Goal: Task Accomplishment & Management: Manage account settings

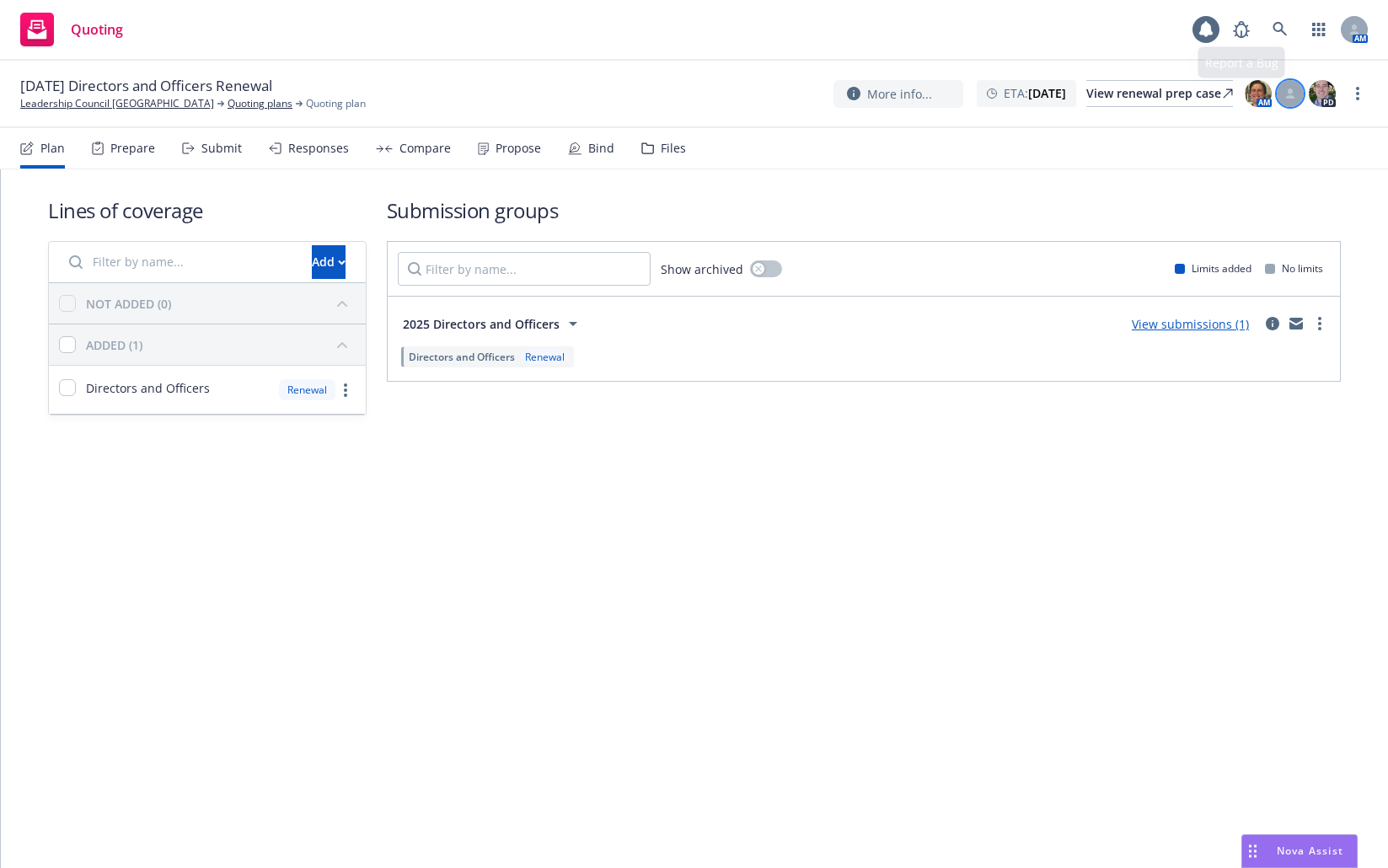
click at [1295, 92] on div at bounding box center [1290, 93] width 27 height 27
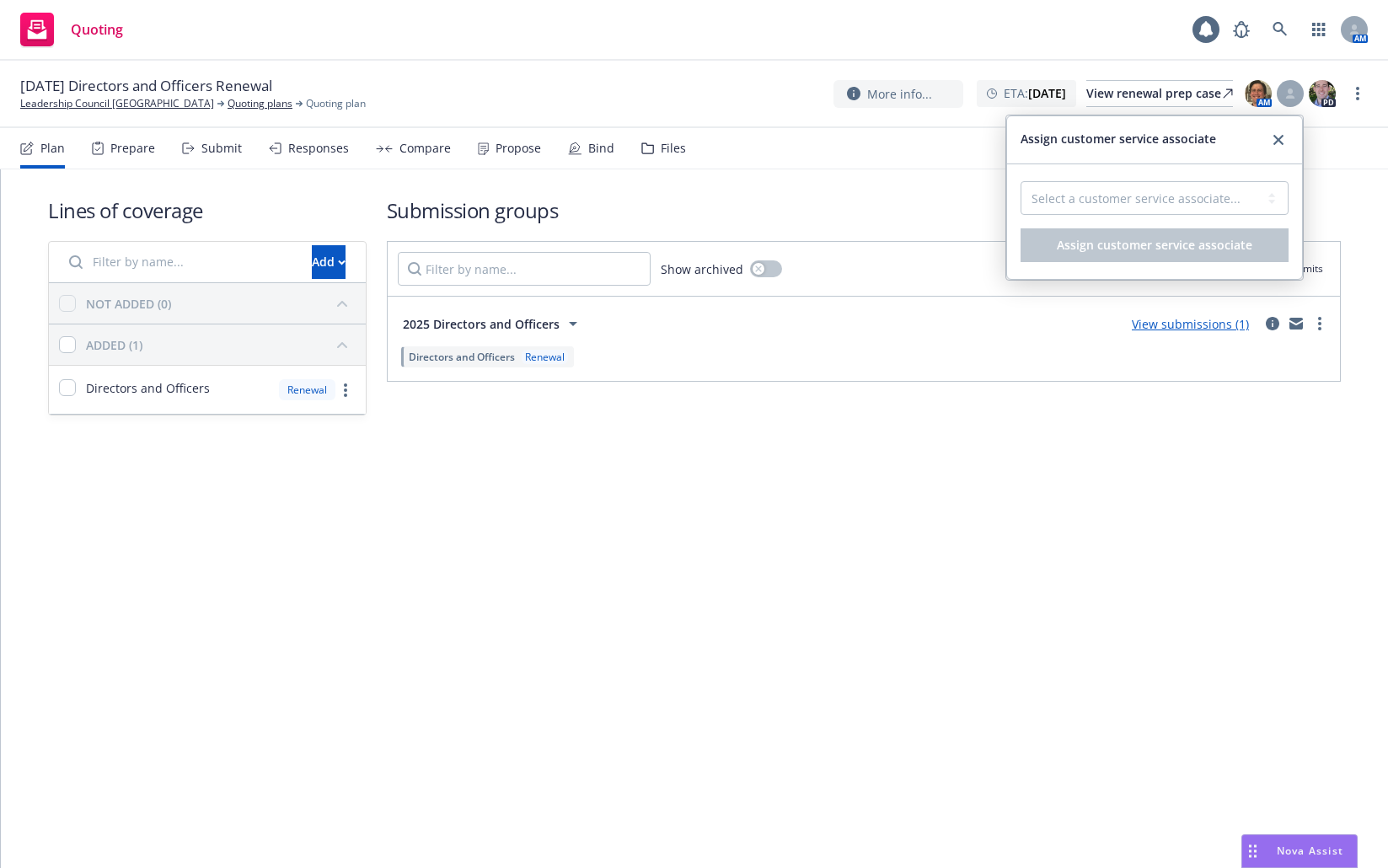
click at [1265, 183] on div "Select a customer service associate... Cassidy Maxwell Assign customer service …" at bounding box center [1155, 222] width 295 height 115
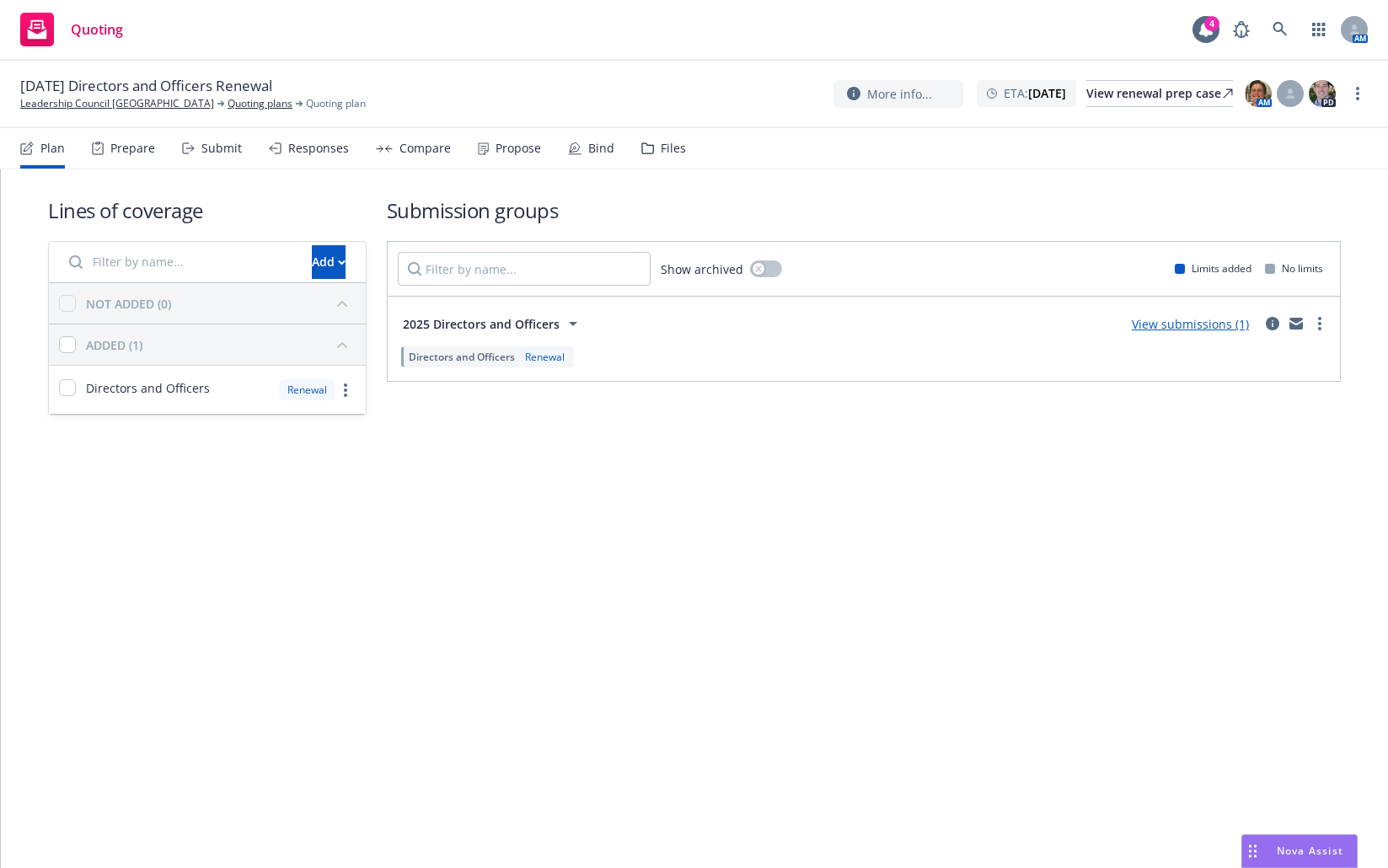
click at [1258, 194] on select "Select a customer service associate... Cassidy Maxwell" at bounding box center [1154, 197] width 268 height 33
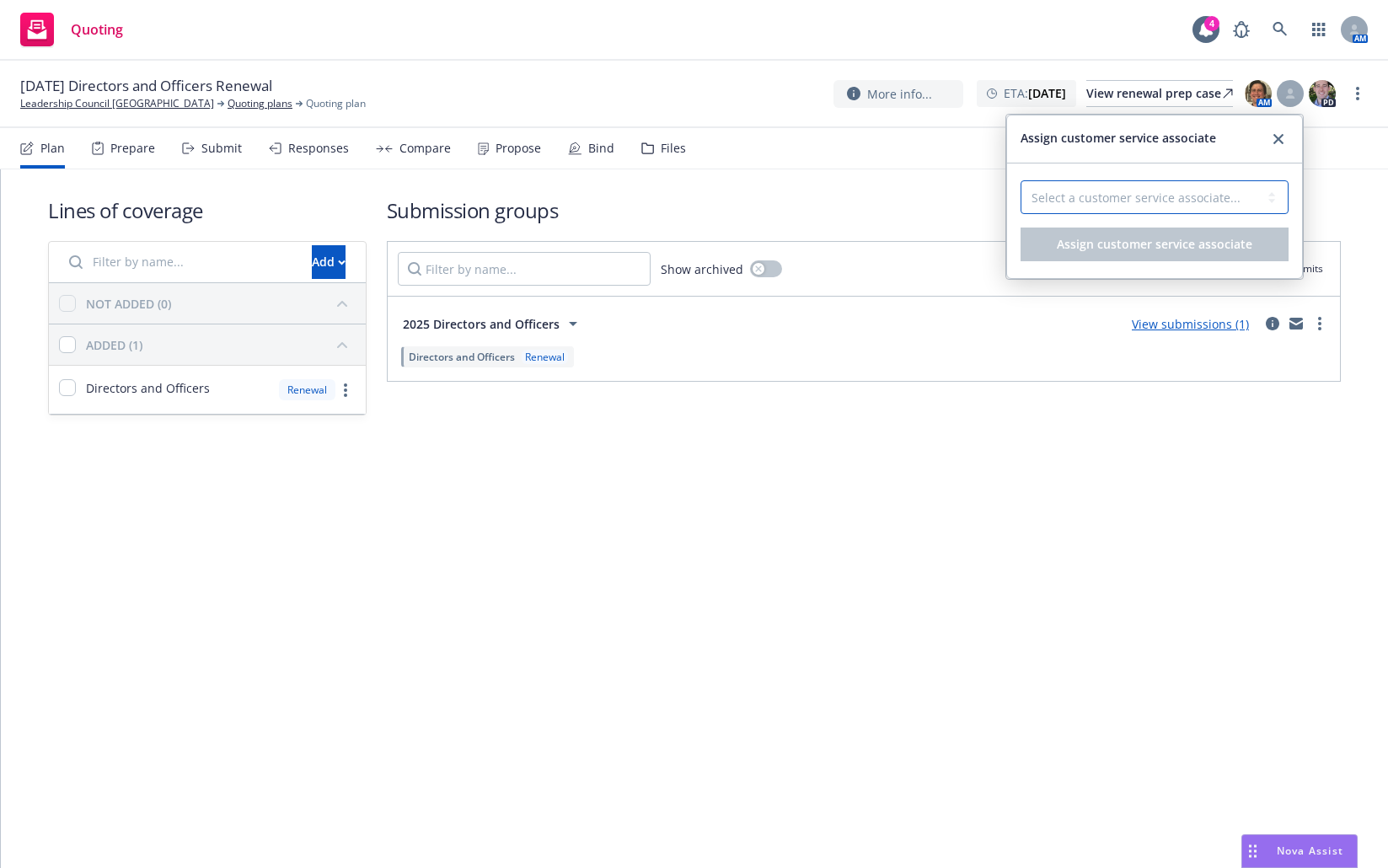
select select "4b1e75e5-47c1-4a13-9c04-5e76a23244f6"
click at [1020, 181] on select "Select a customer service associate... Cassidy Maxwell" at bounding box center [1154, 197] width 268 height 33
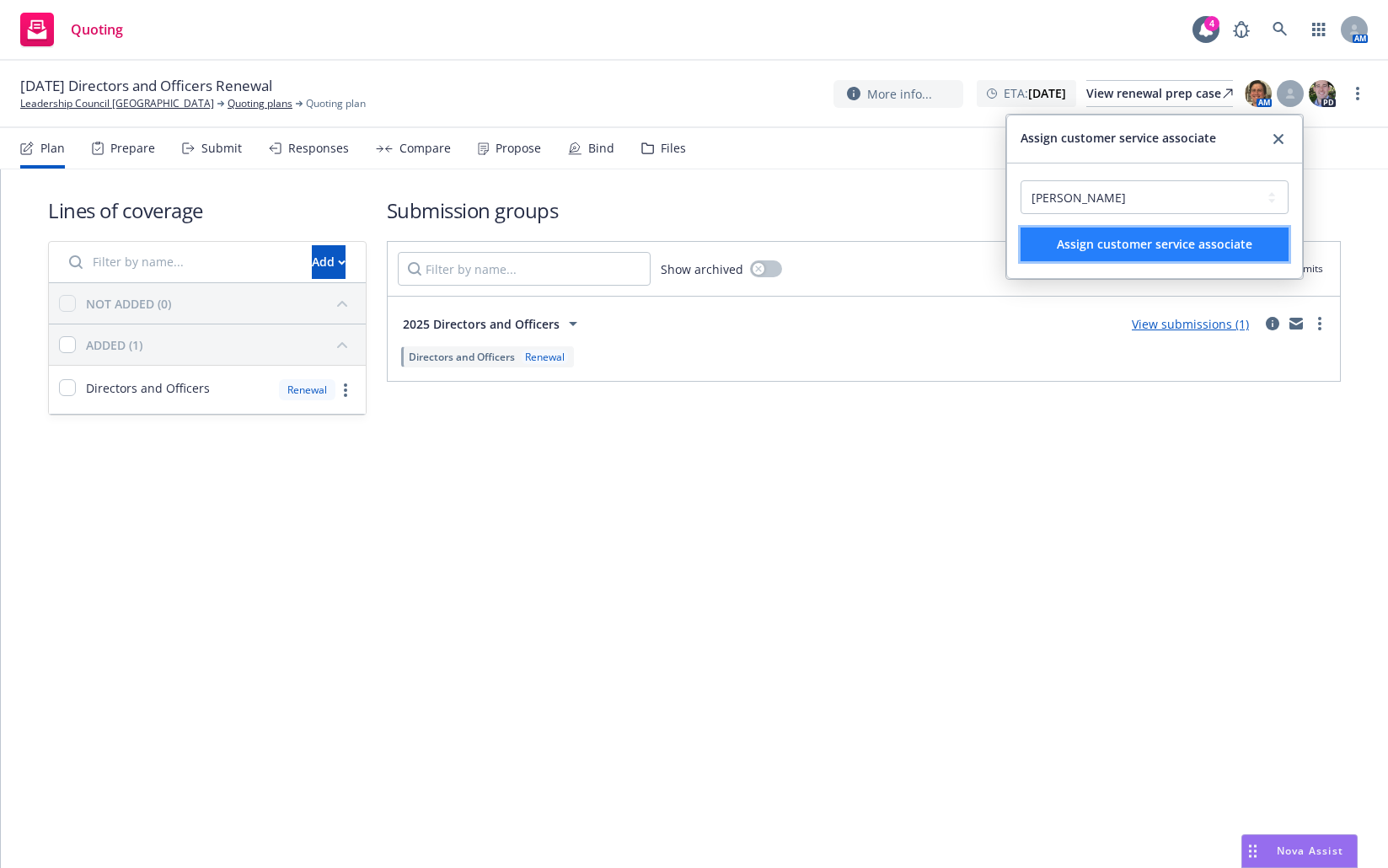
click at [1159, 248] on span "Assign customer service associate" at bounding box center [1155, 243] width 195 height 16
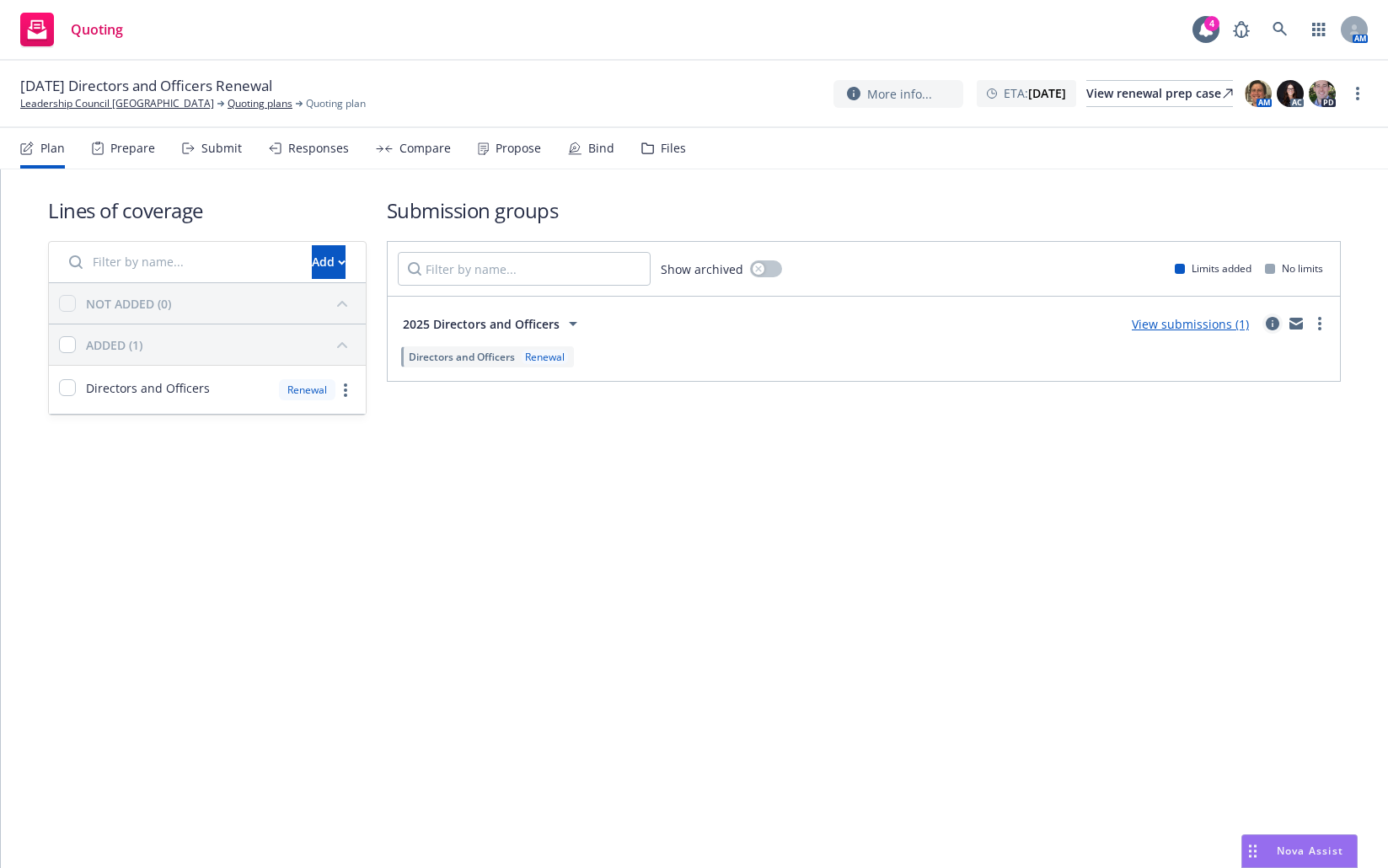
click at [1276, 320] on icon "circleInformation" at bounding box center [1273, 324] width 14 height 14
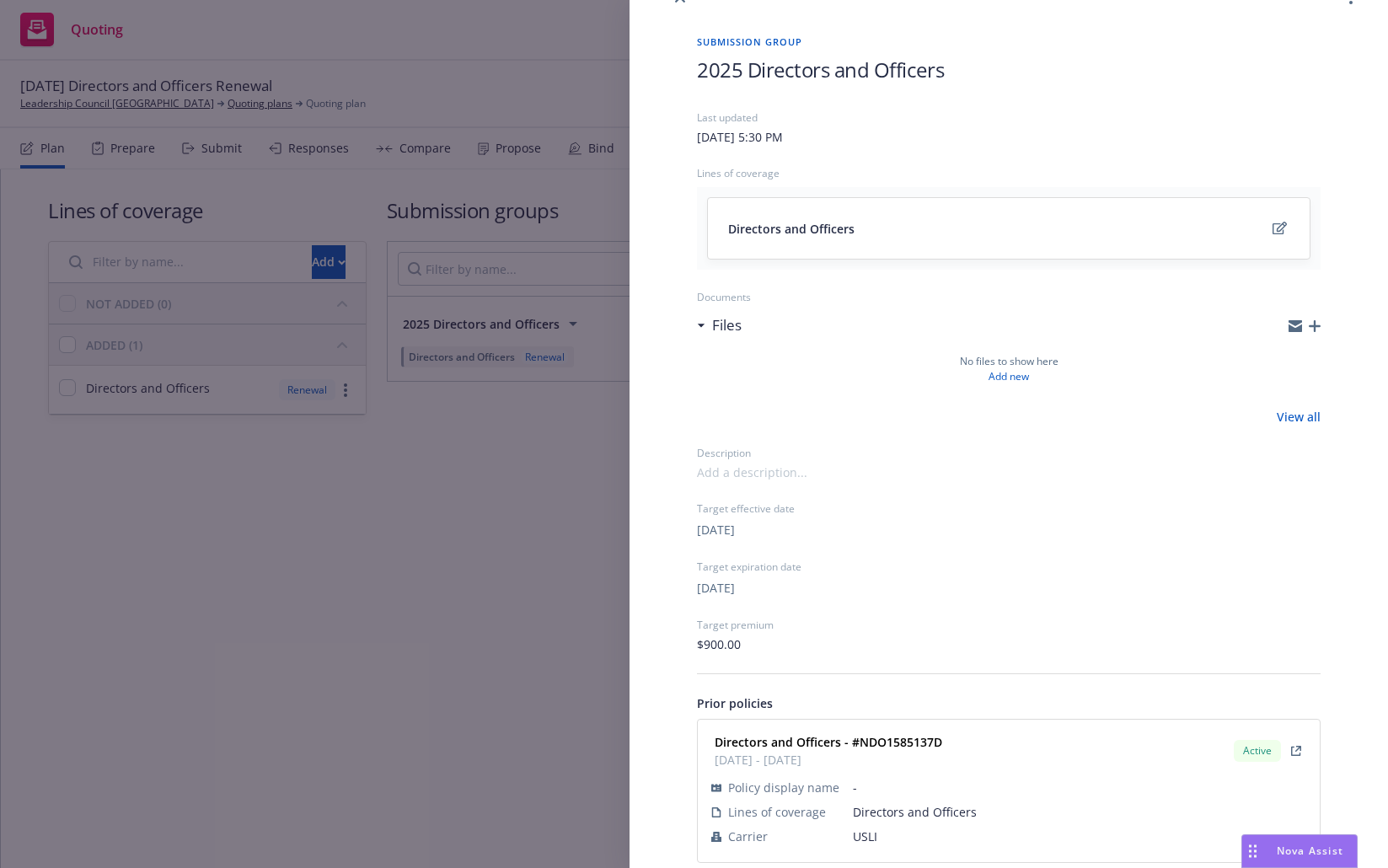
scroll to position [62, 0]
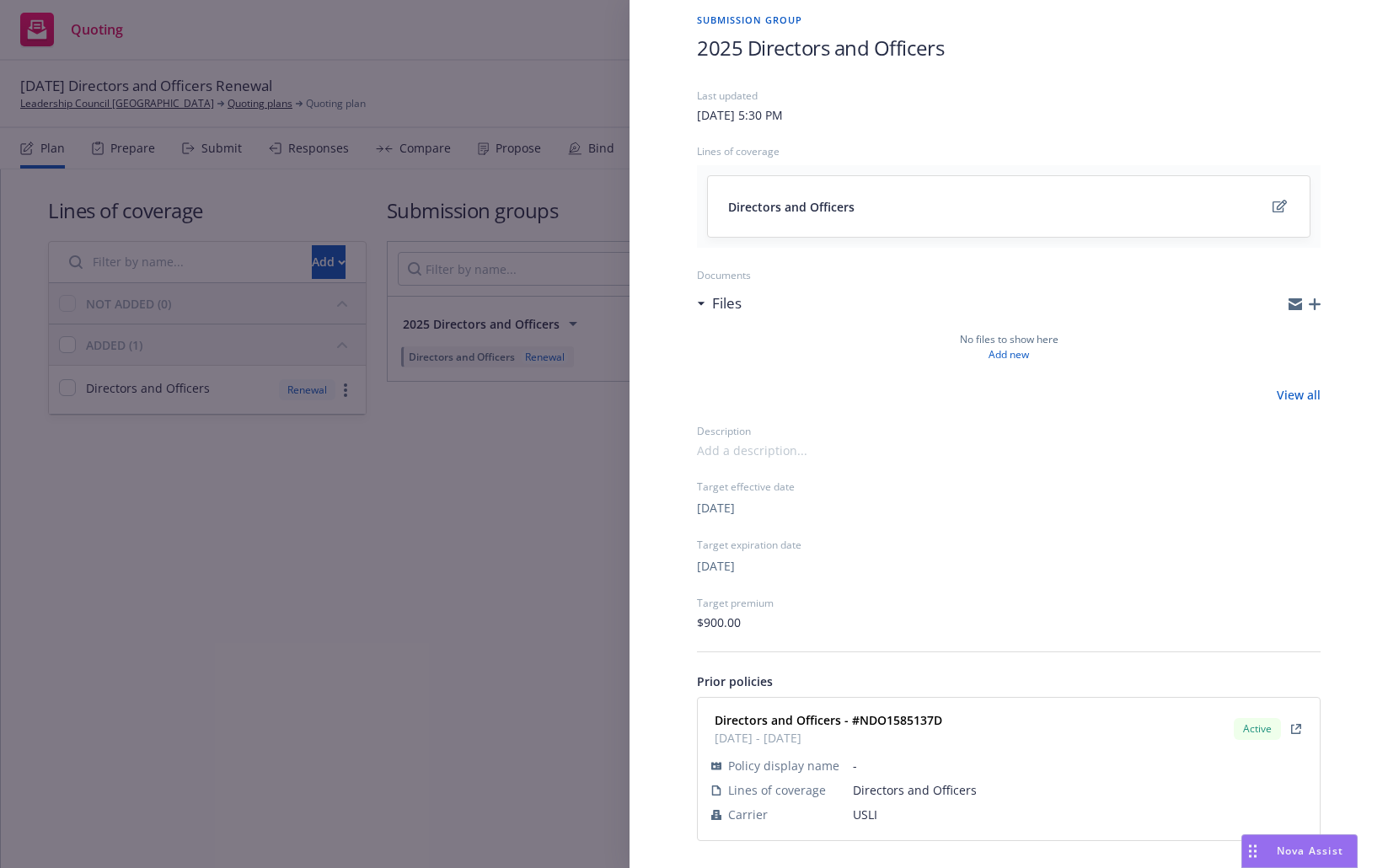
click at [592, 563] on div "Submission group 2025 Directors and Officers Last updated Saturday, August 9, 2…" at bounding box center [694, 434] width 1388 height 868
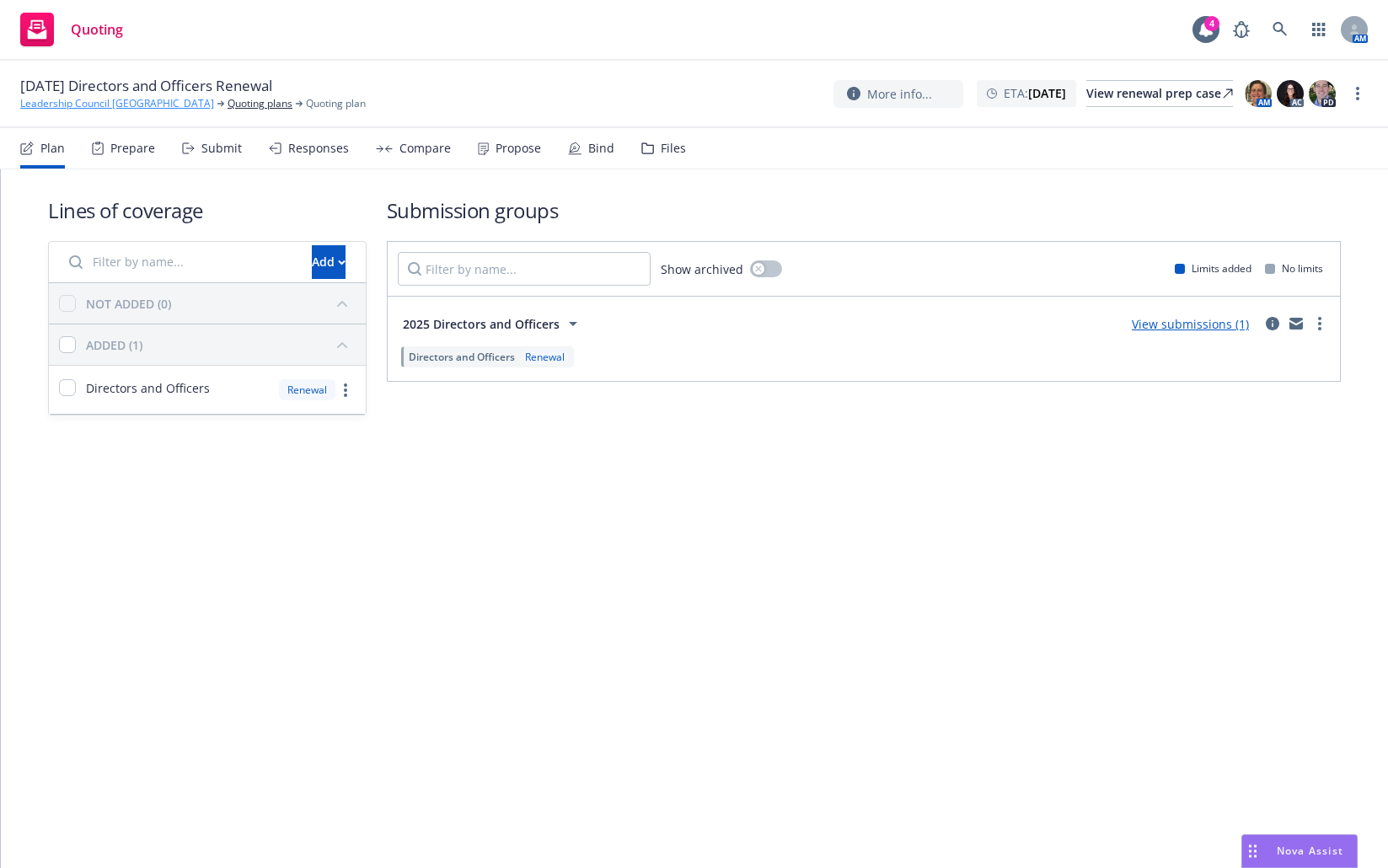
drag, startPoint x: 99, startPoint y: 98, endPoint x: 117, endPoint y: 107, distance: 20.1
click at [117, 107] on link "Leadership Council San Mateo County" at bounding box center [117, 104] width 194 height 15
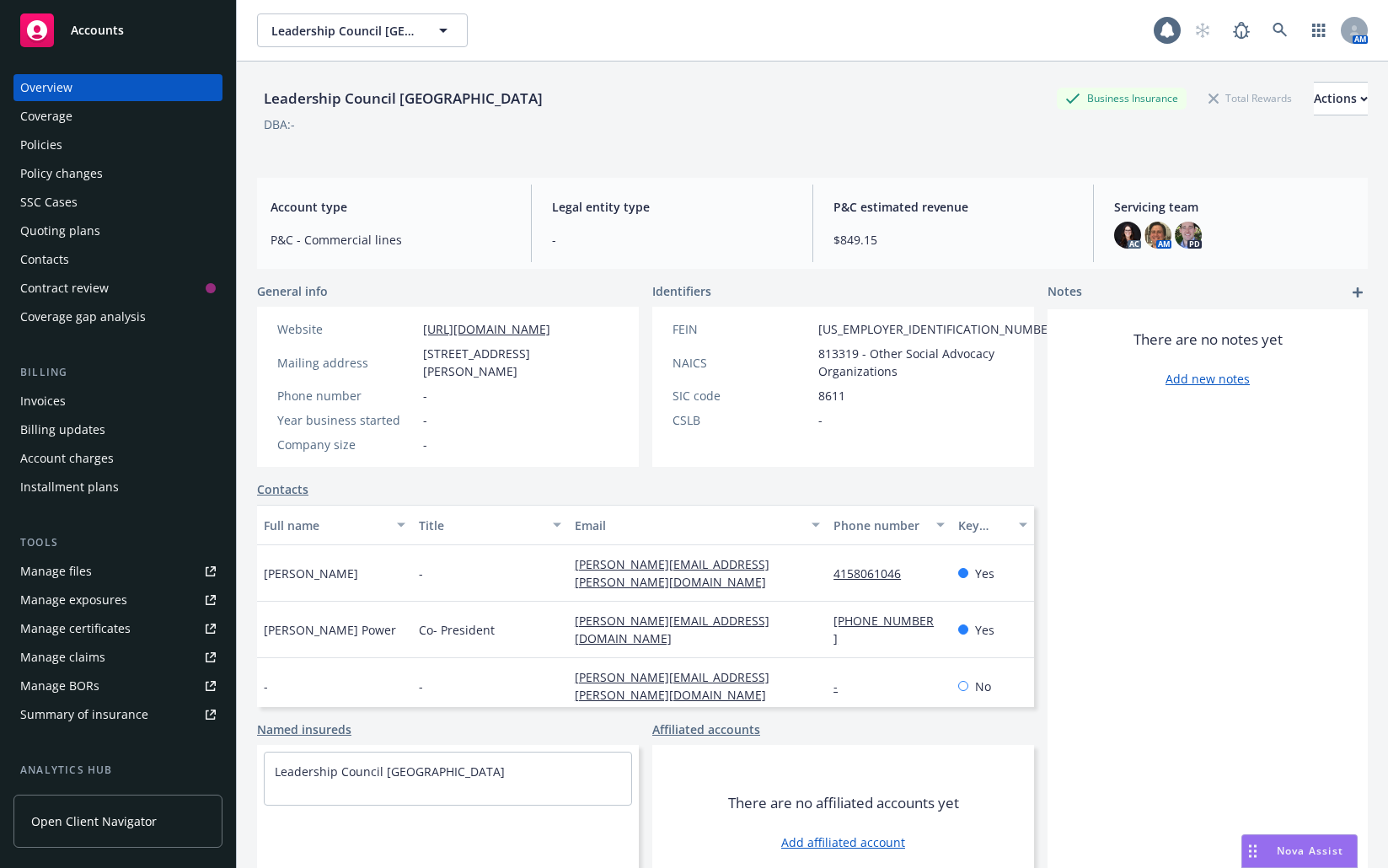
click at [149, 145] on div "Policies" at bounding box center [118, 144] width 195 height 27
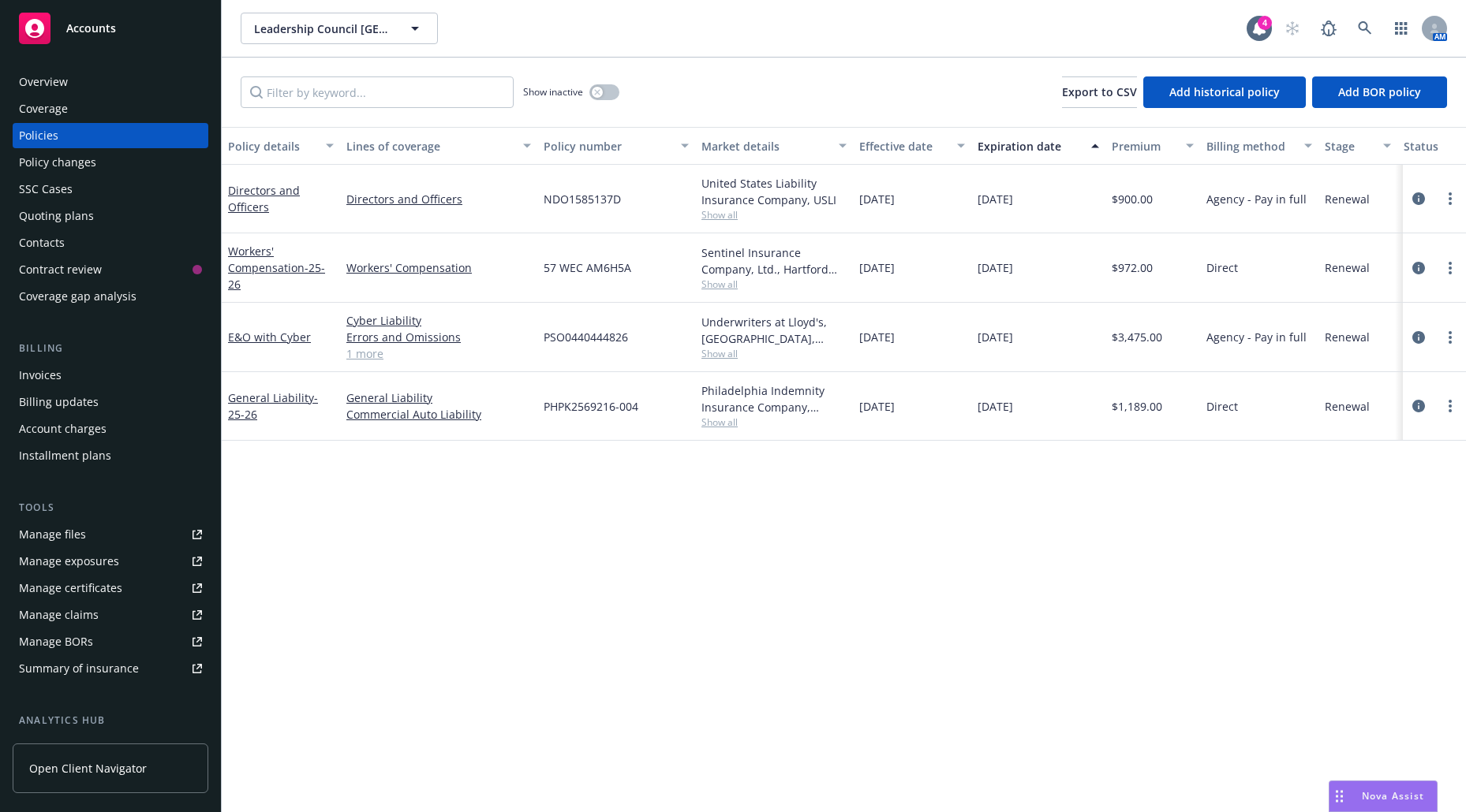
click at [734, 216] on span "Show all" at bounding box center [774, 215] width 145 height 14
click at [732, 555] on div "Policy details Lines of coverage Policy number Market details Effective date Ex…" at bounding box center [844, 469] width 1245 height 685
click at [1298, 198] on icon "circleInformation" at bounding box center [1419, 199] width 13 height 13
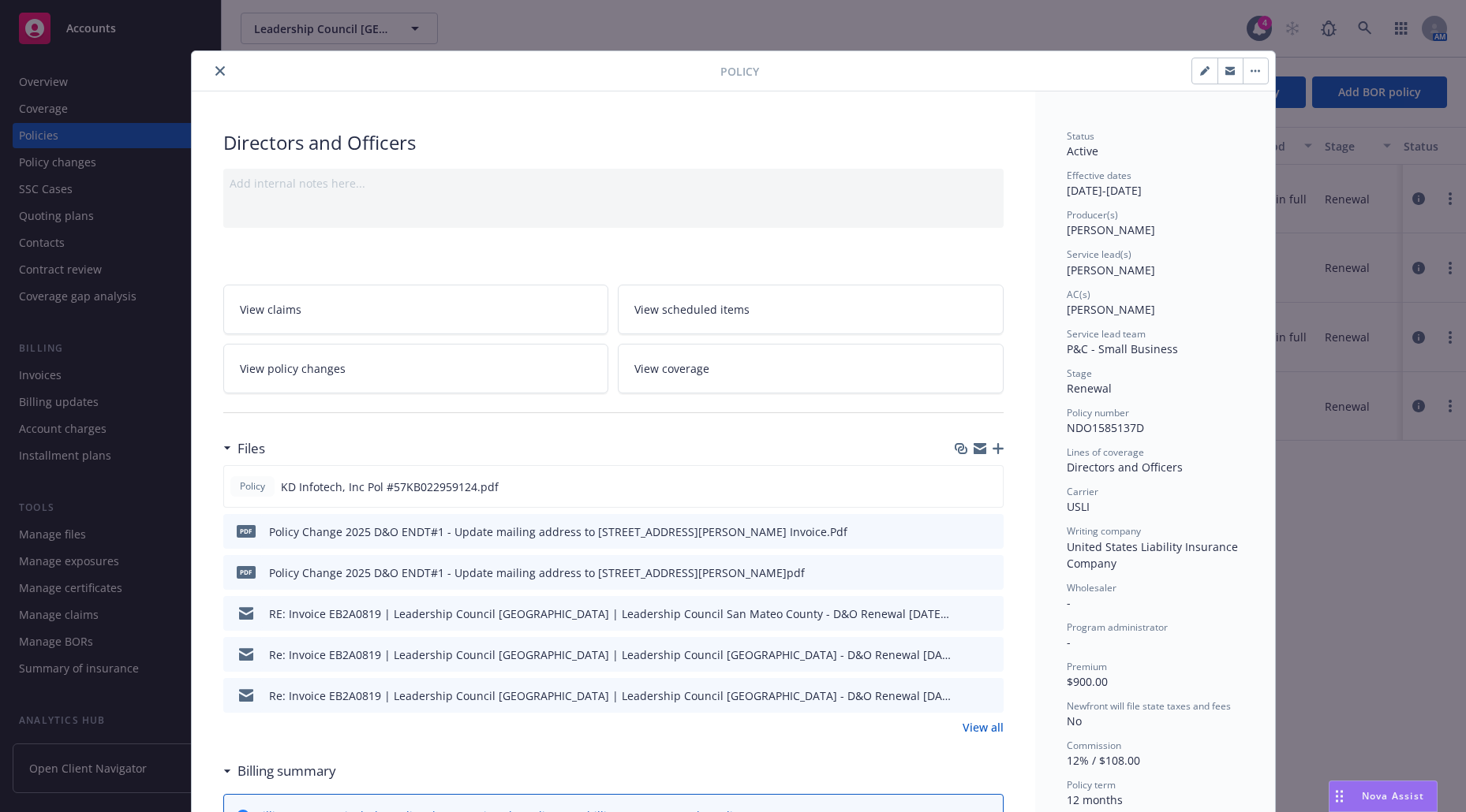
click at [1205, 68] on icon "button" at bounding box center [1207, 68] width 4 height 4
select select "RENEWAL"
select select "12"
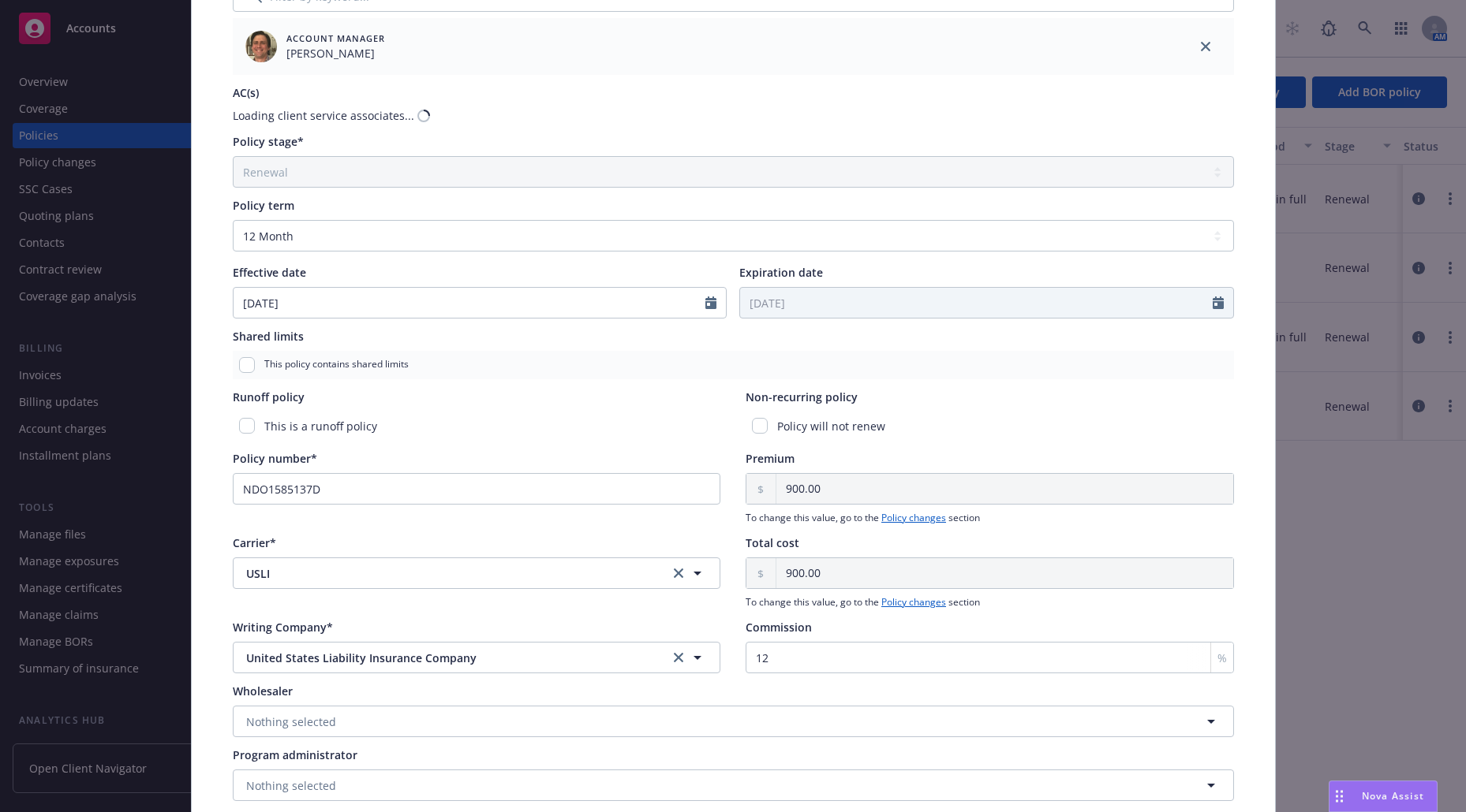
scroll to position [464, 0]
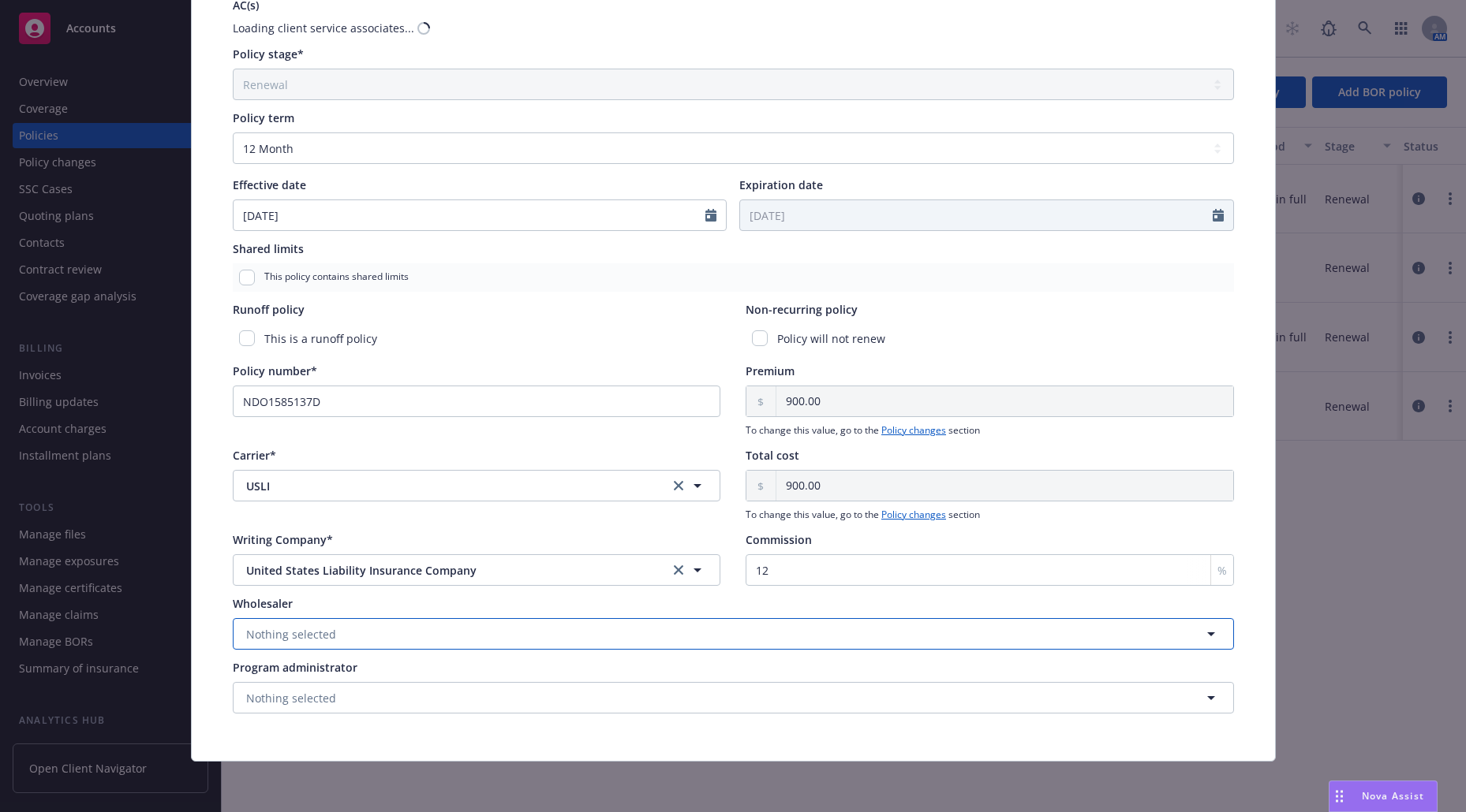
click at [453, 631] on button "Nothing selected" at bounding box center [733, 633] width 1001 height 31
type input "amwi"
click at [436, 515] on div "Amwins Wholesaler" at bounding box center [733, 521] width 979 height 39
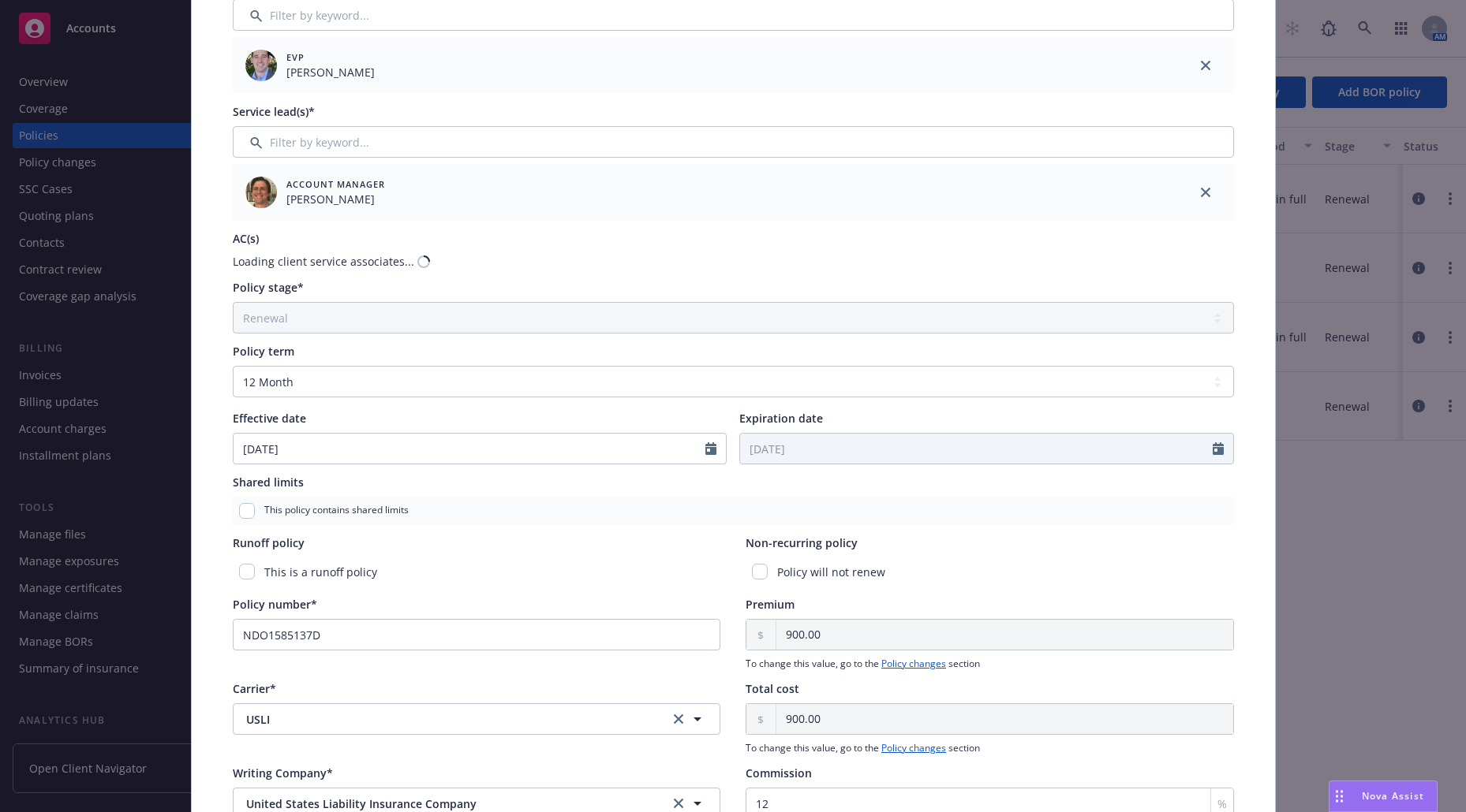
scroll to position [0, 0]
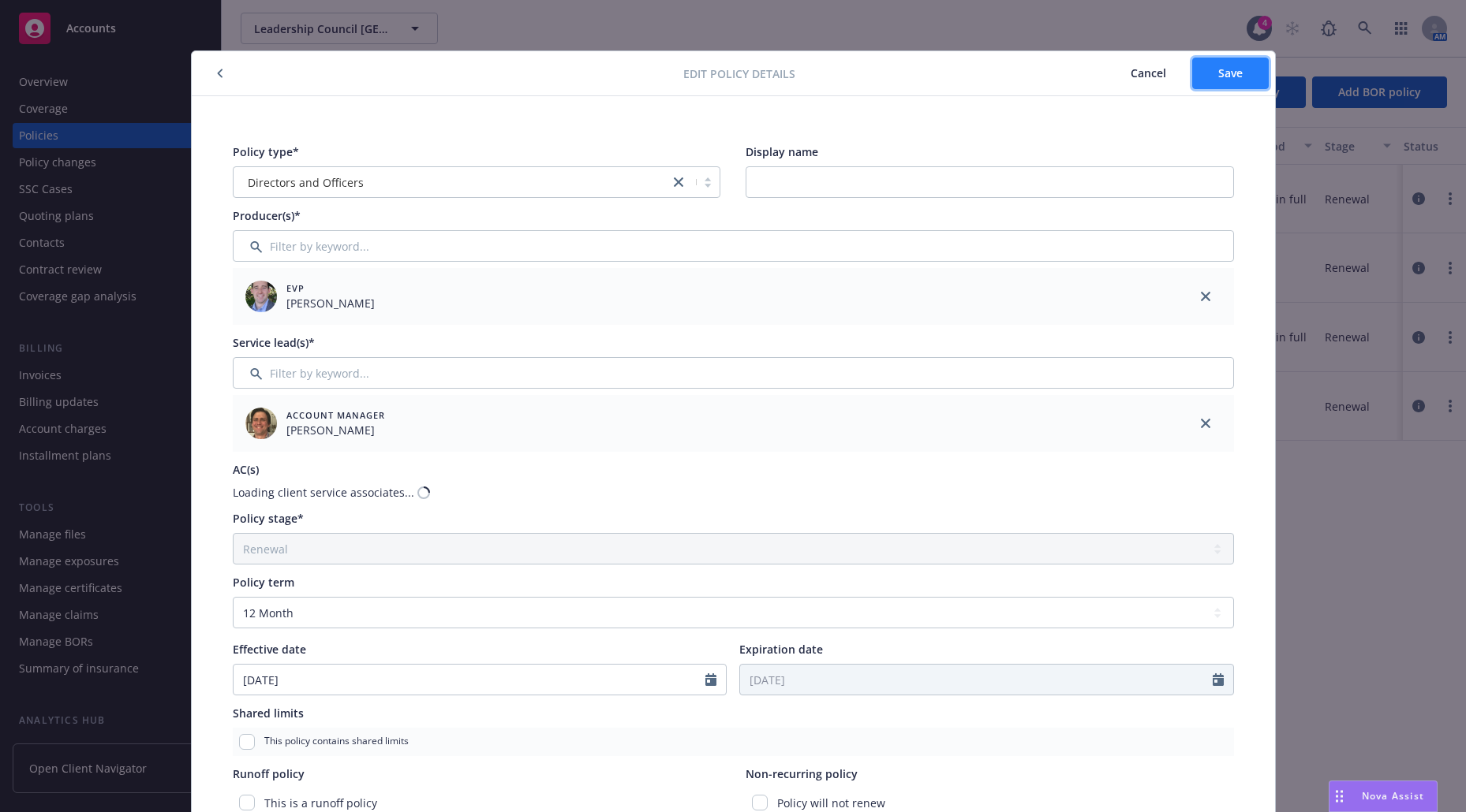
click at [1220, 79] on span "Save" at bounding box center [1230, 73] width 24 height 15
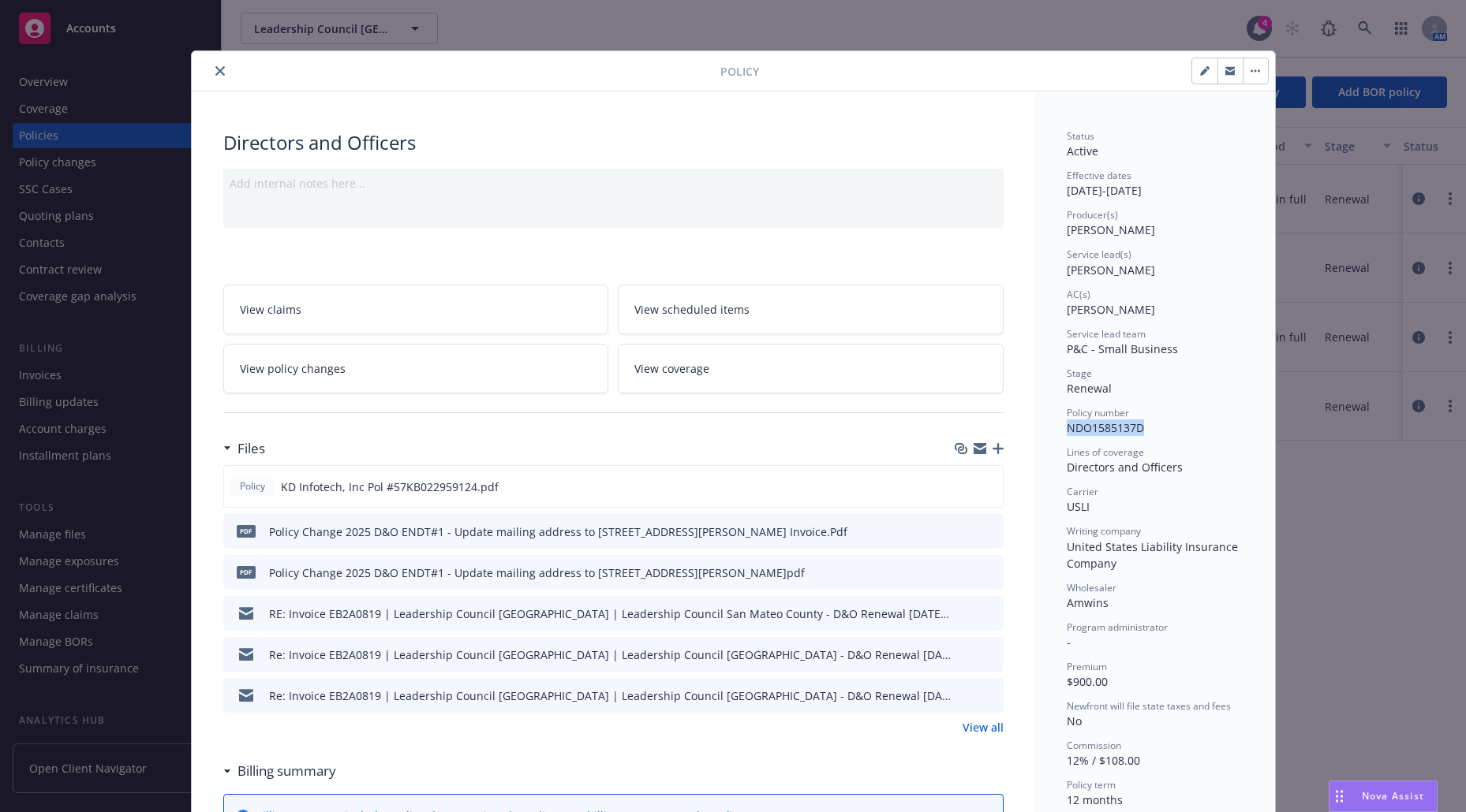
drag, startPoint x: 1147, startPoint y: 434, endPoint x: 1063, endPoint y: 435, distance: 84.0
click at [1067, 435] on div "Policy number NDO1585137D" at bounding box center [1155, 421] width 176 height 30
copy span "NDO1585137D"
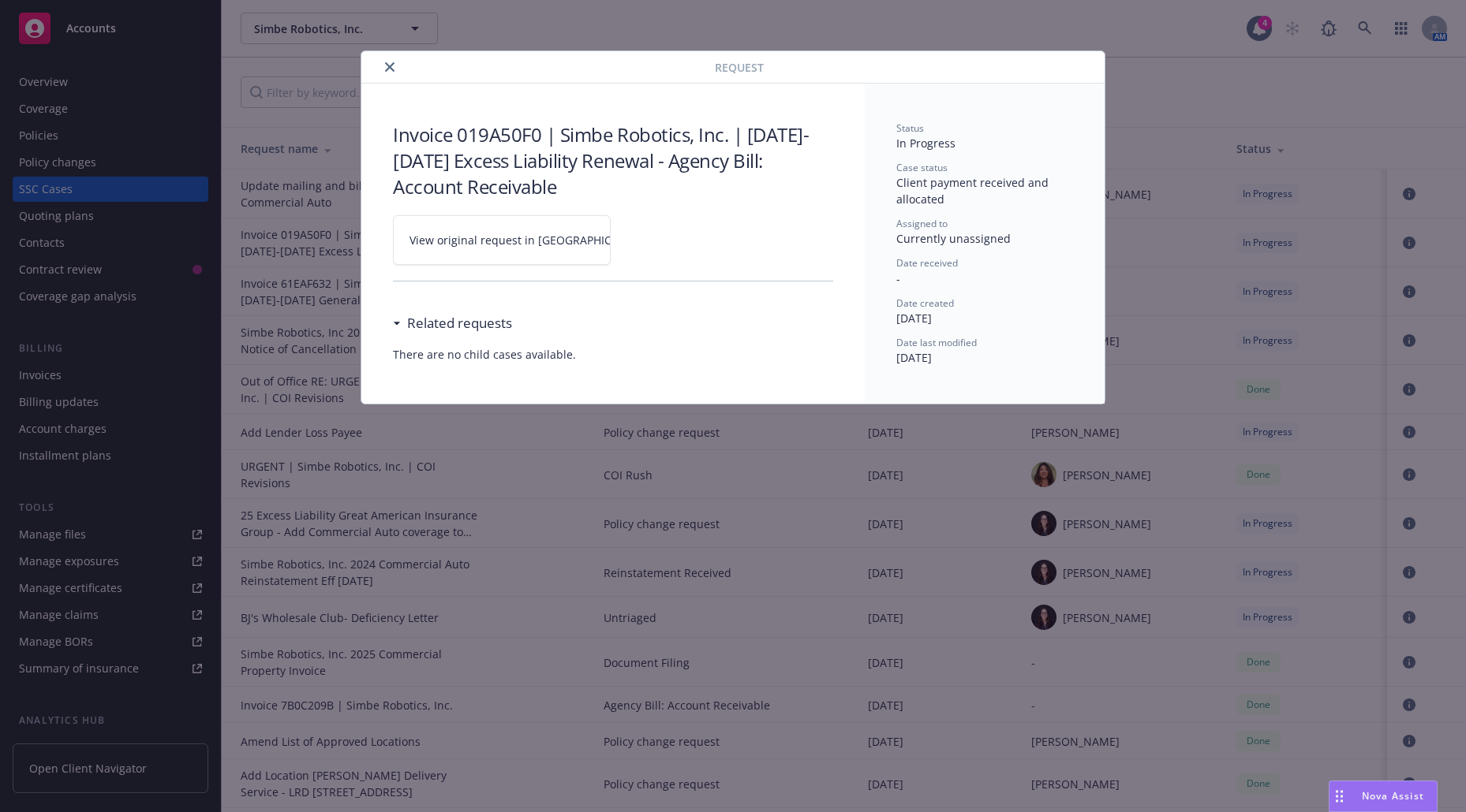
click at [392, 60] on button "close" at bounding box center [390, 67] width 19 height 19
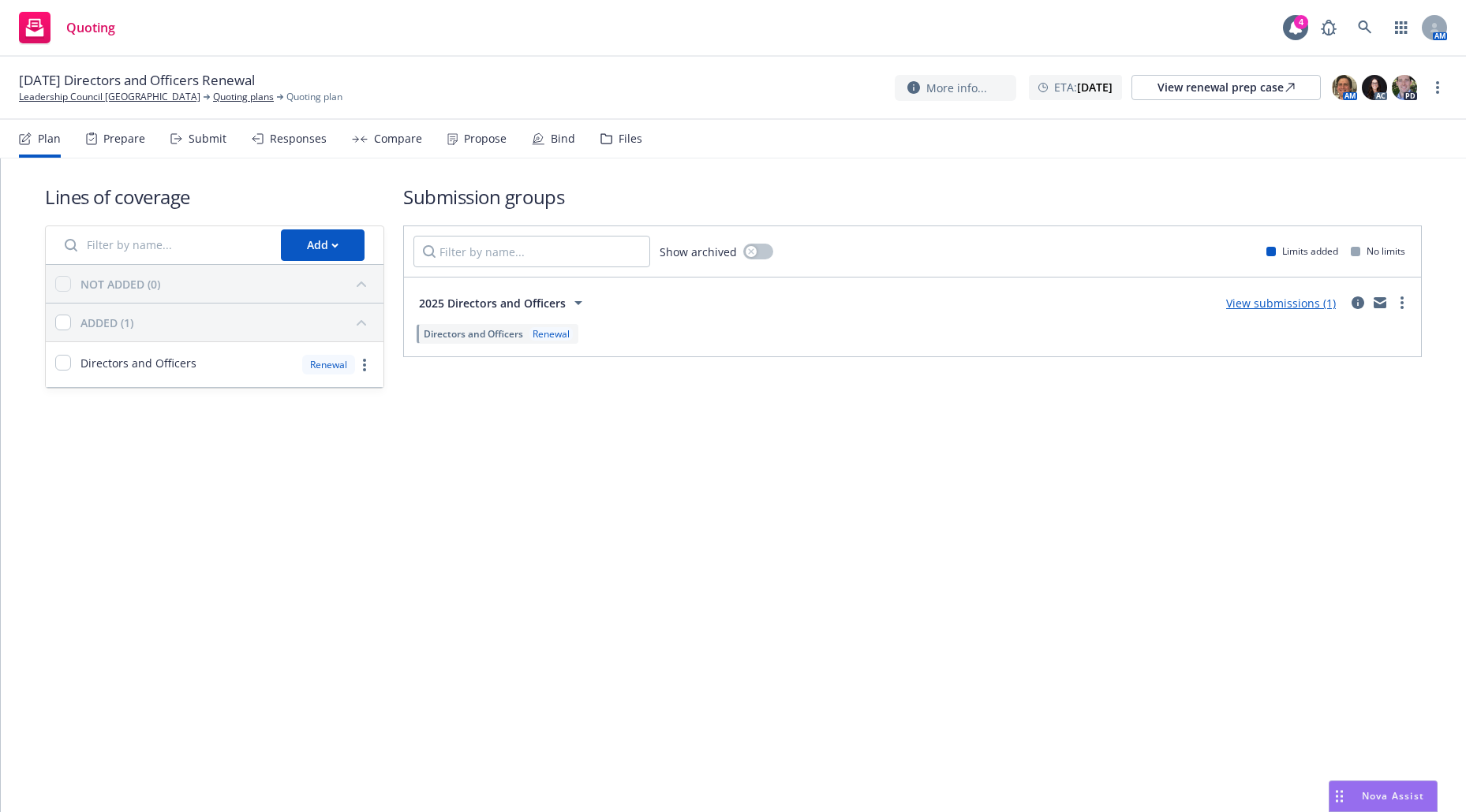
click at [206, 147] on div "Submit" at bounding box center [199, 139] width 56 height 38
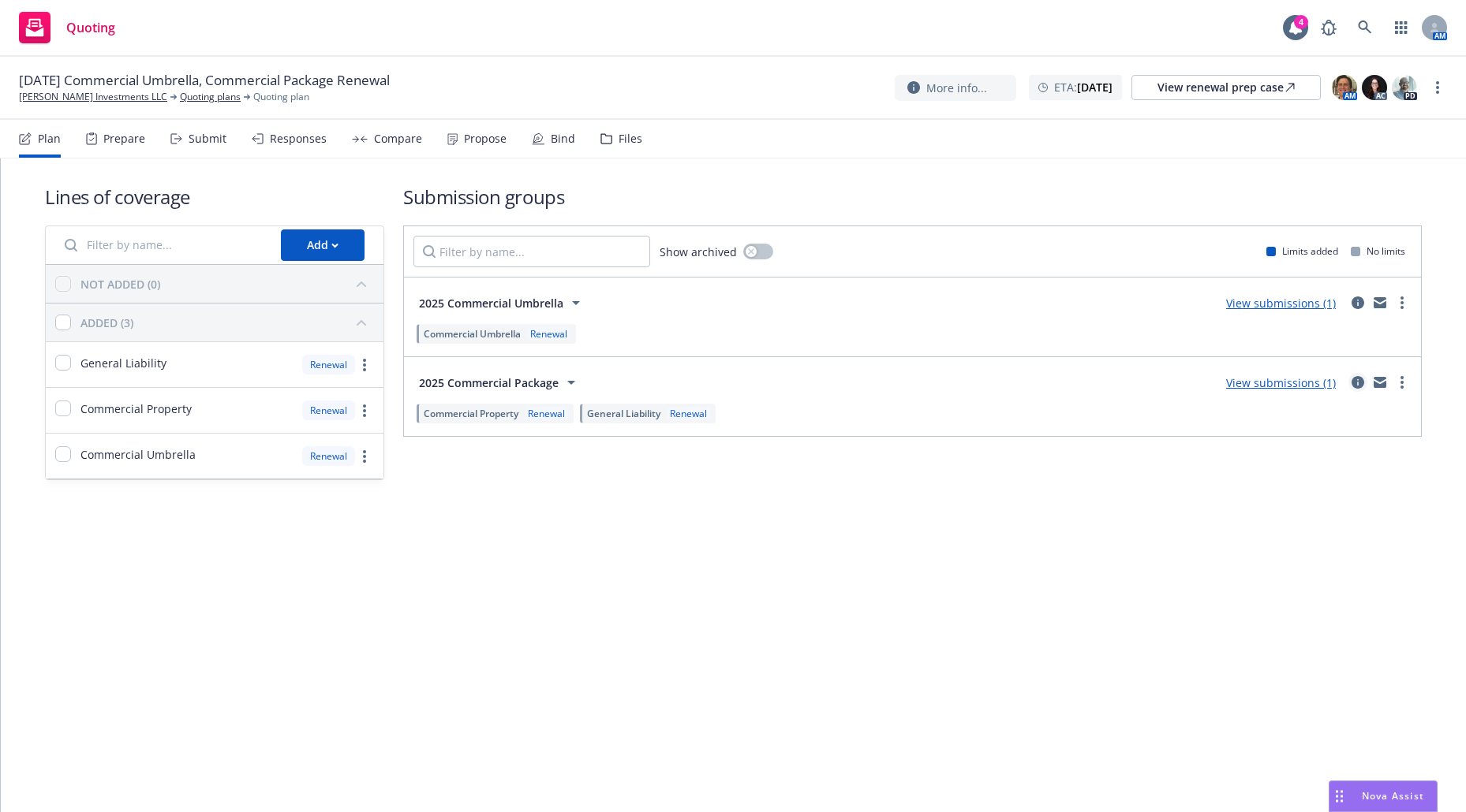
click at [1365, 378] on link "circleInformation" at bounding box center [1358, 382] width 19 height 19
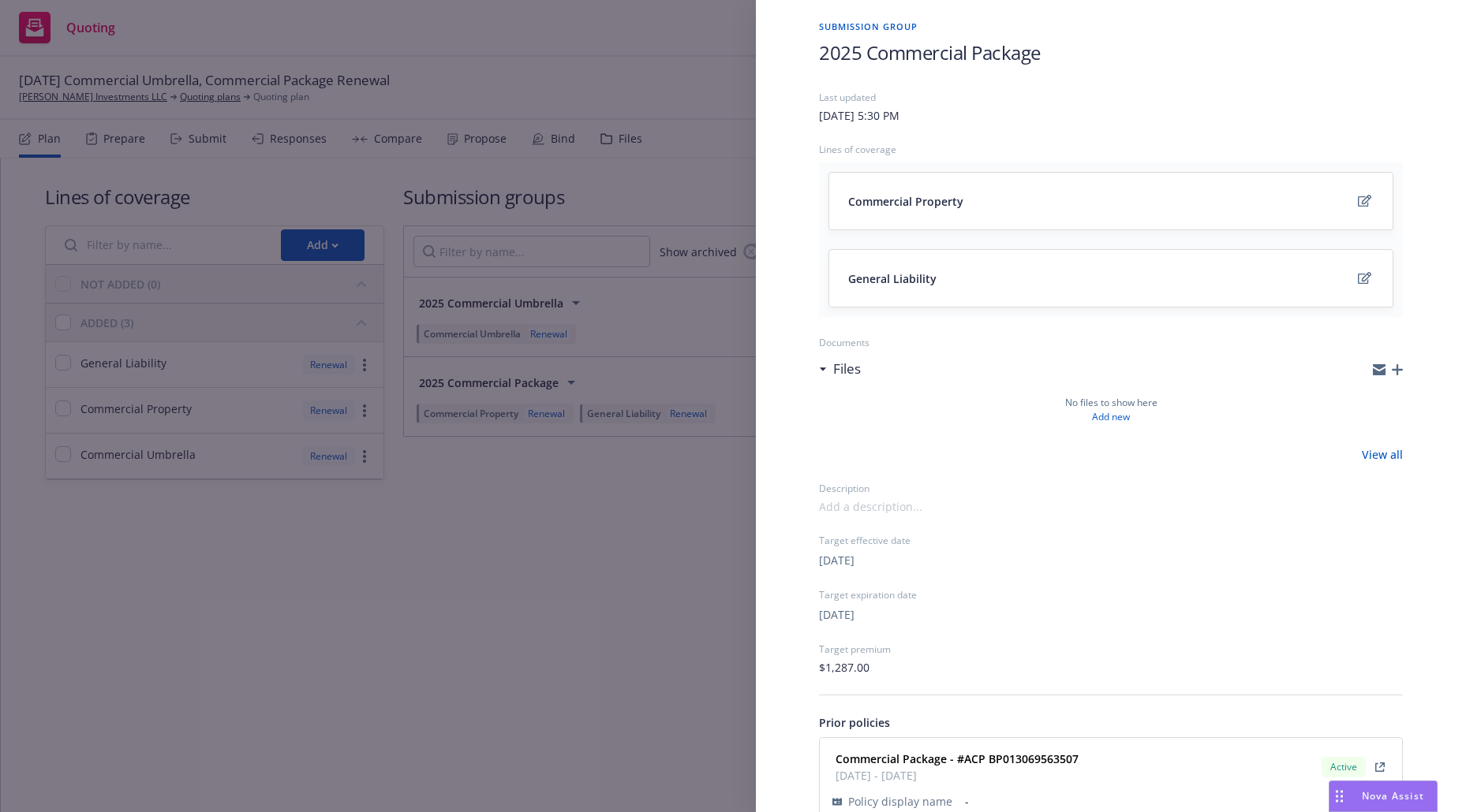
scroll to position [135, 0]
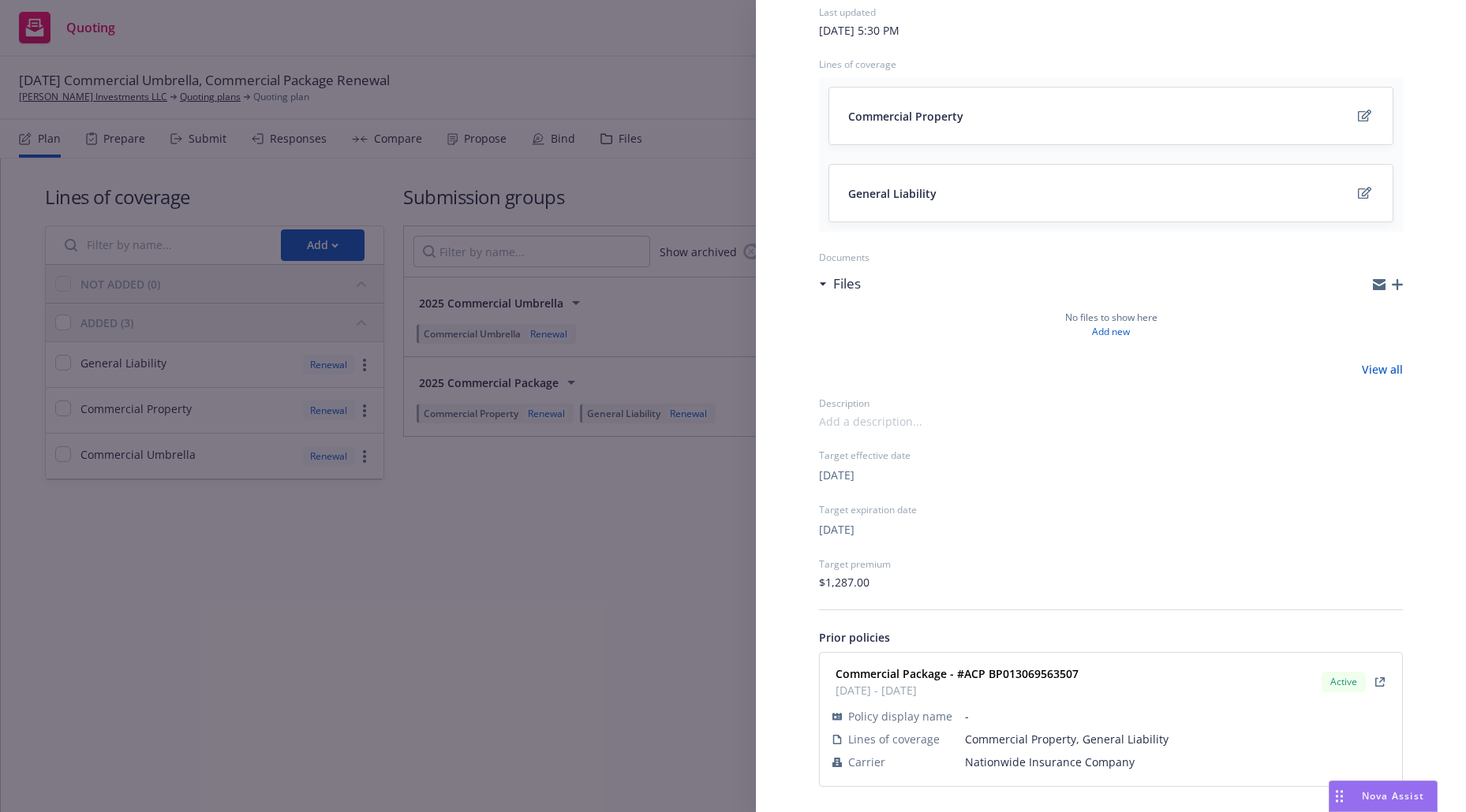
click at [670, 613] on div "Submission group 2025 Commercial Package Last updated Wednesday, July 30, 2025 …" at bounding box center [733, 406] width 1466 height 812
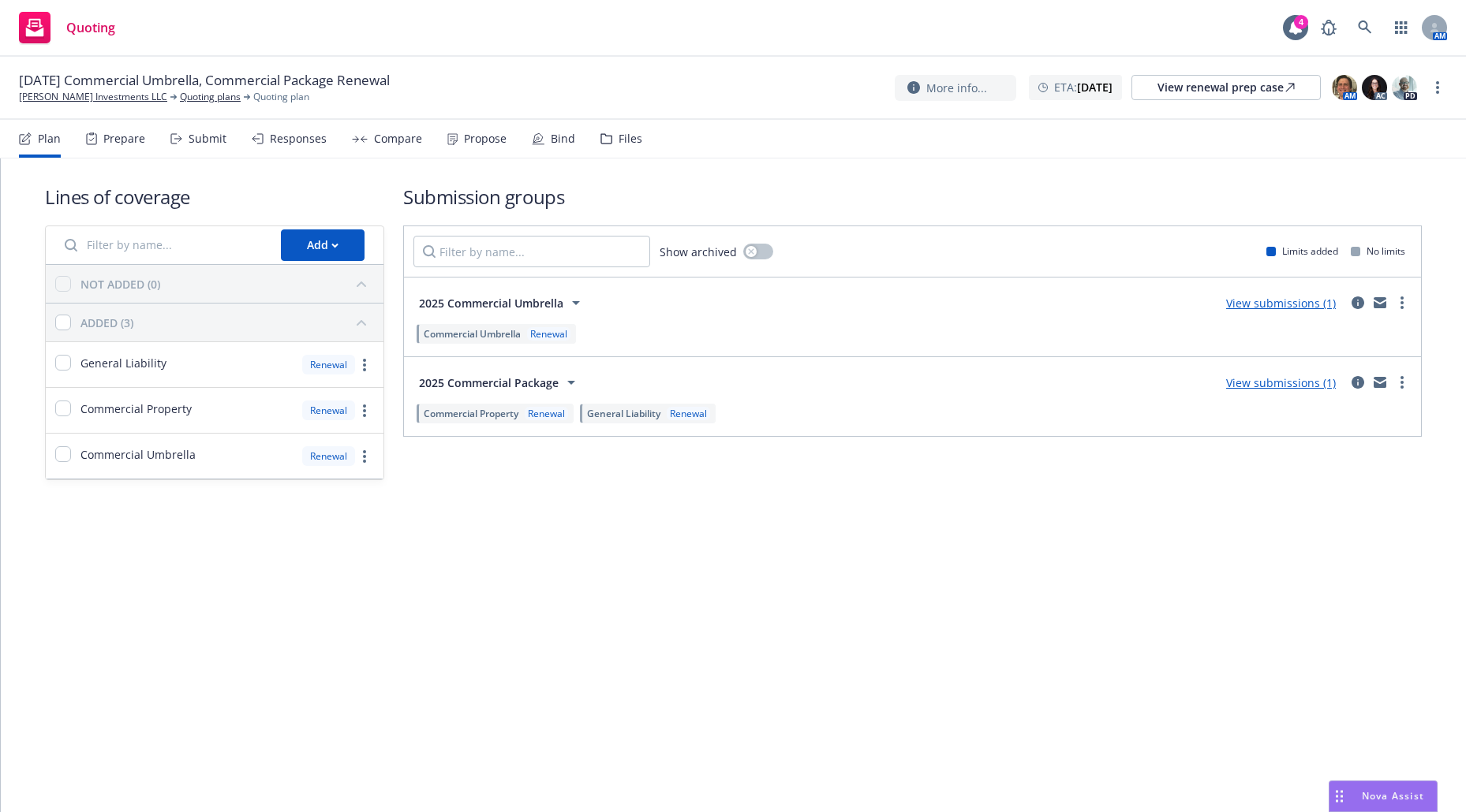
click at [1353, 293] on div "View submissions (1)" at bounding box center [1314, 303] width 195 height 19
click at [1354, 303] on icon "circleInformation" at bounding box center [1358, 303] width 13 height 13
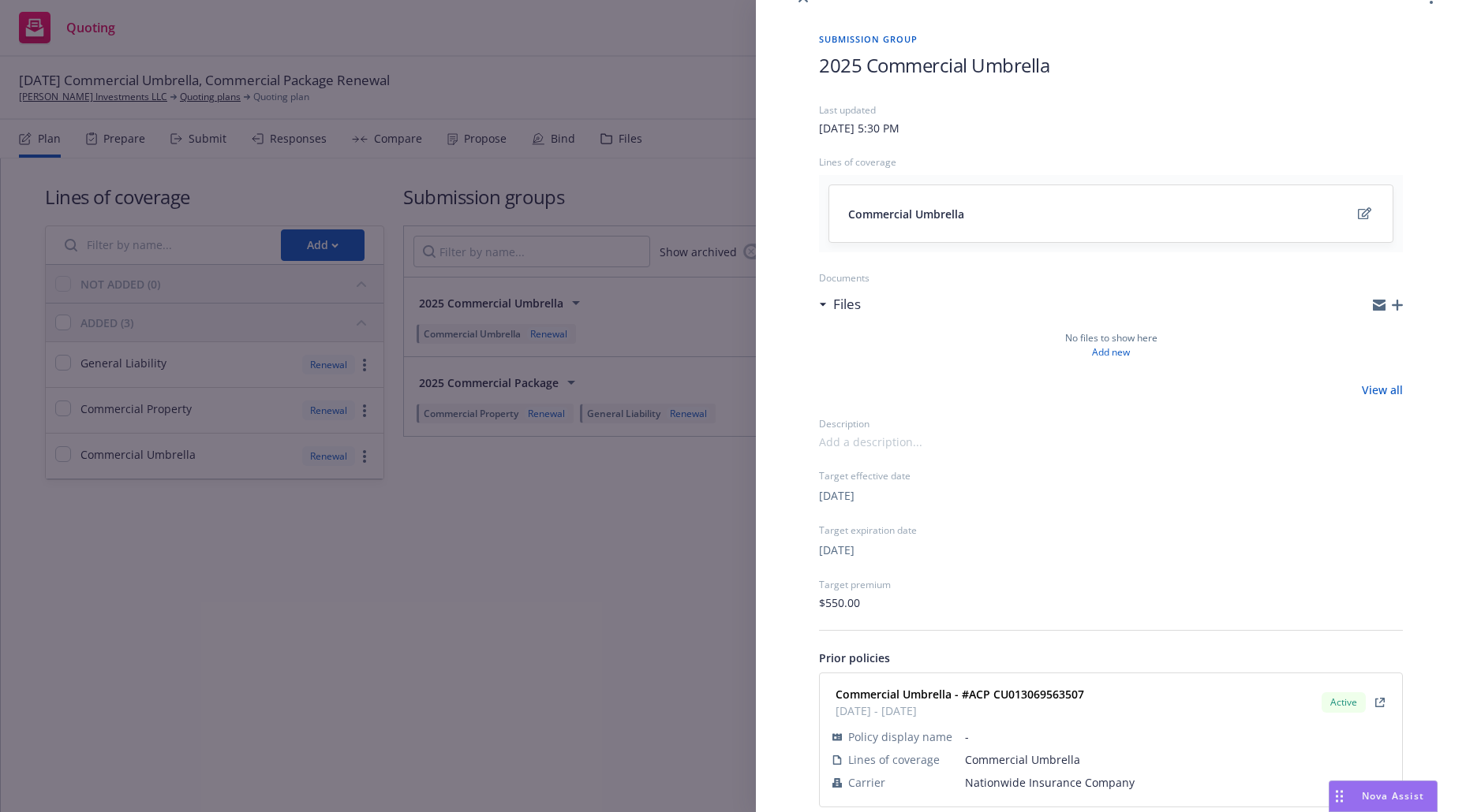
scroll to position [58, 0]
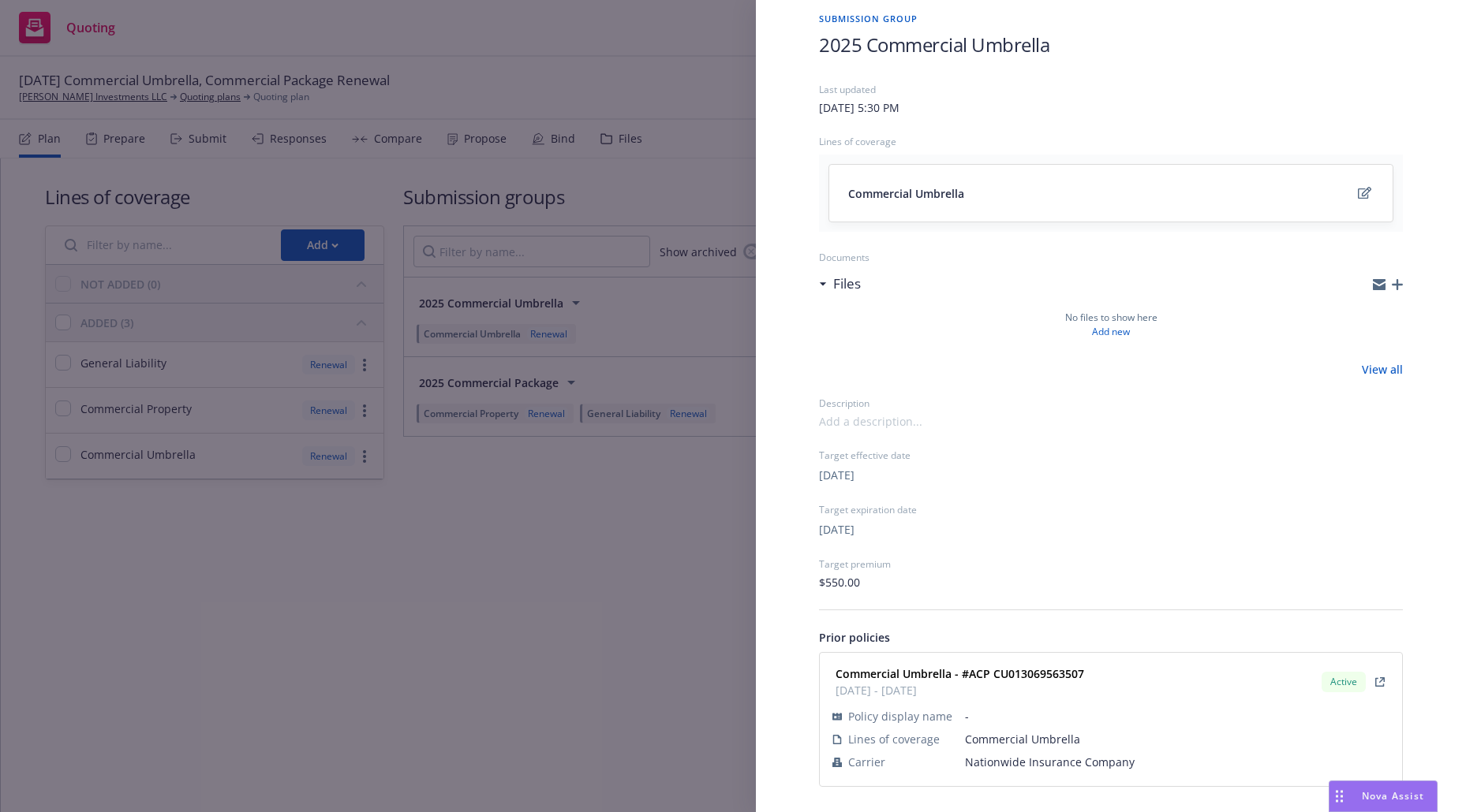
click at [646, 590] on div "Submission group 2025 Commercial Umbrella Last updated Wednesday, July 30, 2025…" at bounding box center [733, 406] width 1466 height 812
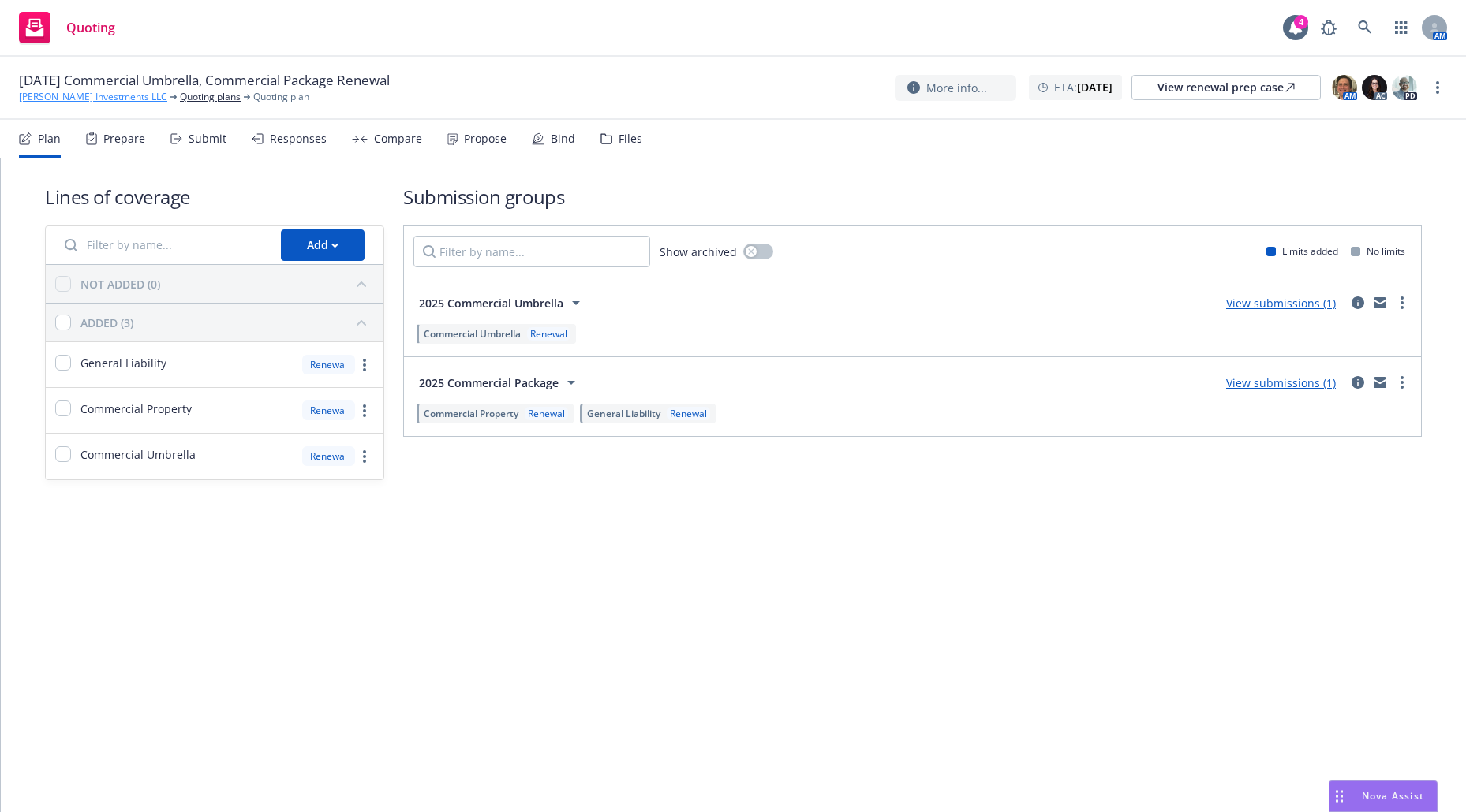
click at [75, 102] on link "Alderete Investments LLC" at bounding box center [93, 97] width 148 height 14
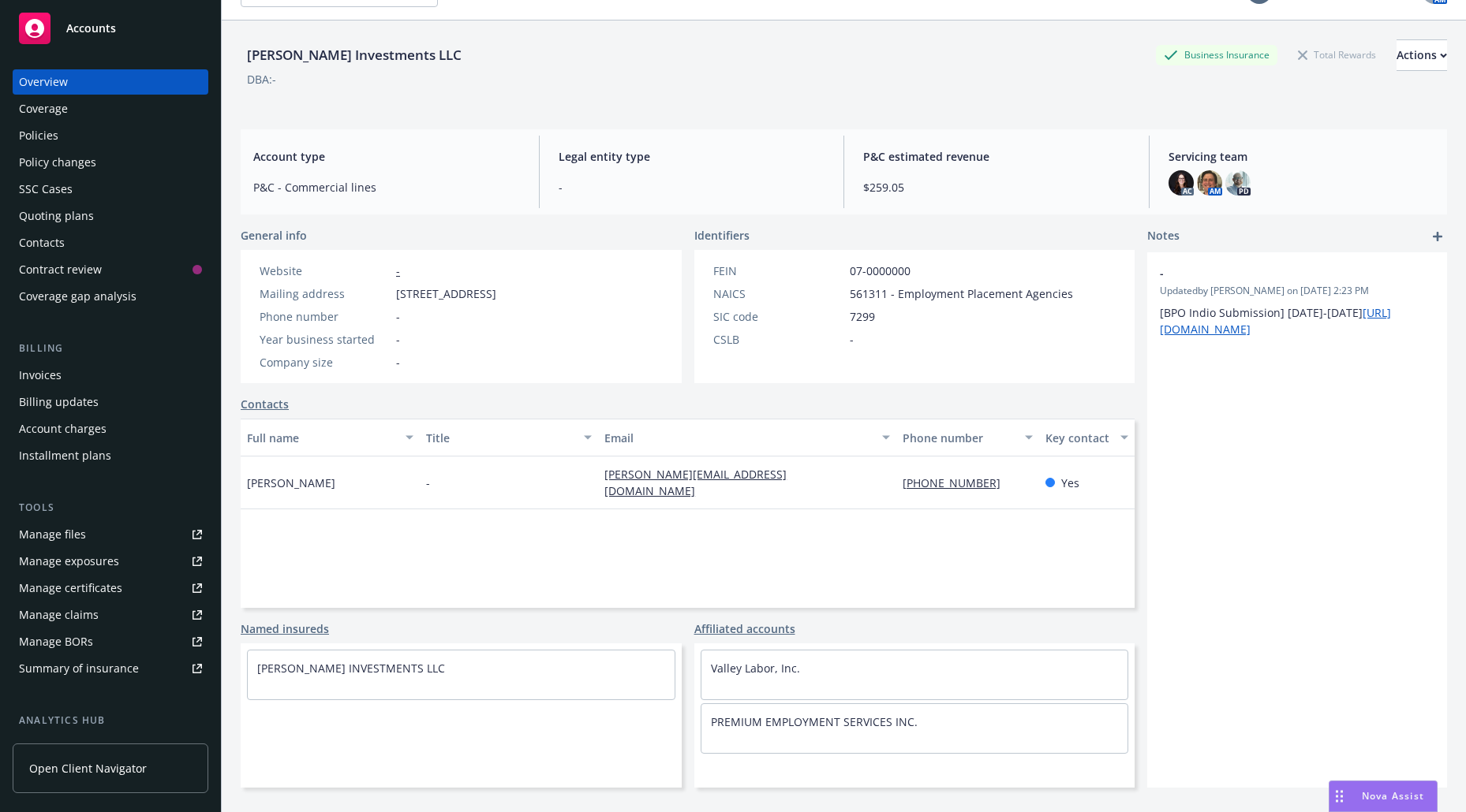
scroll to position [58, 0]
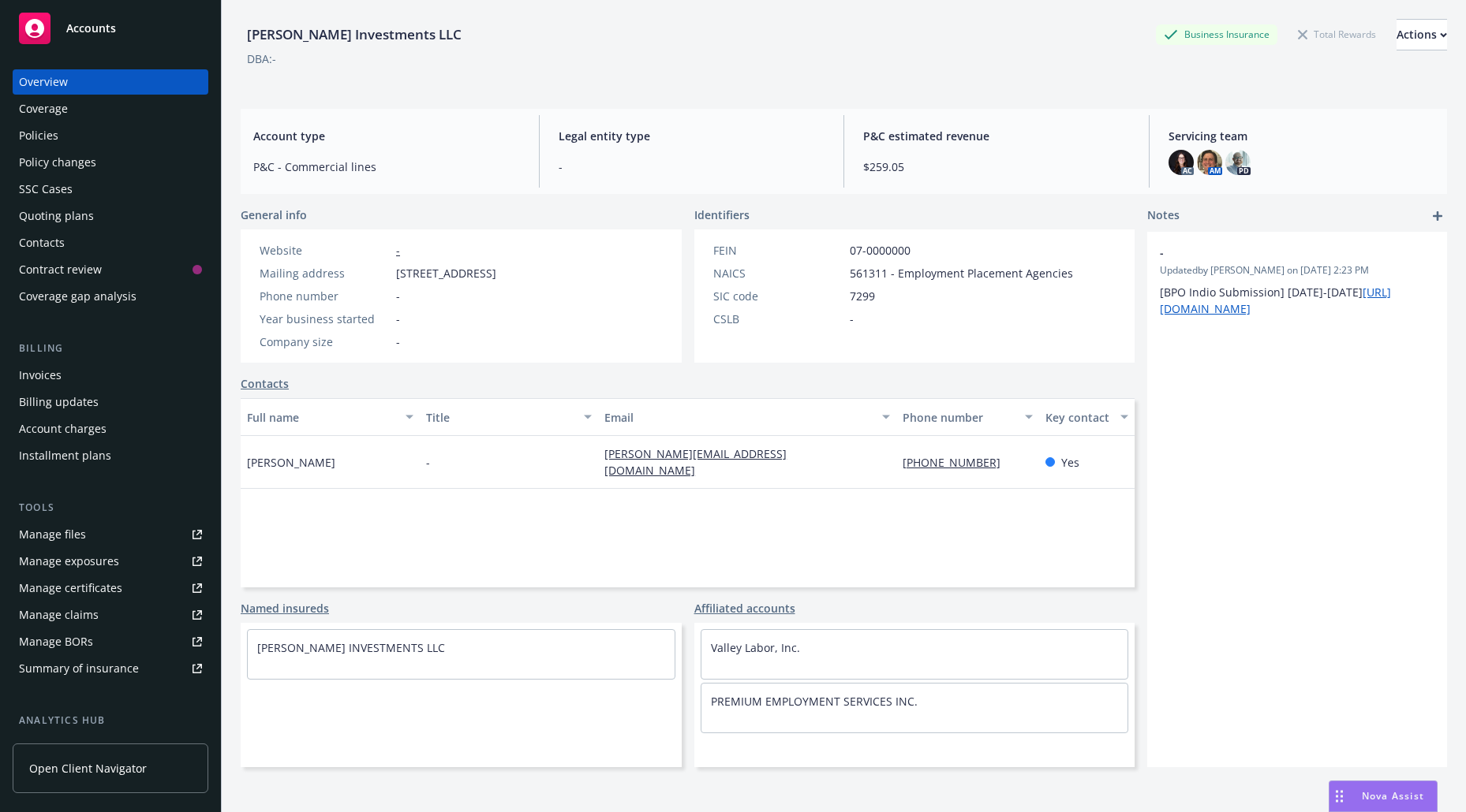
click at [60, 131] on div "Policies" at bounding box center [111, 135] width 183 height 25
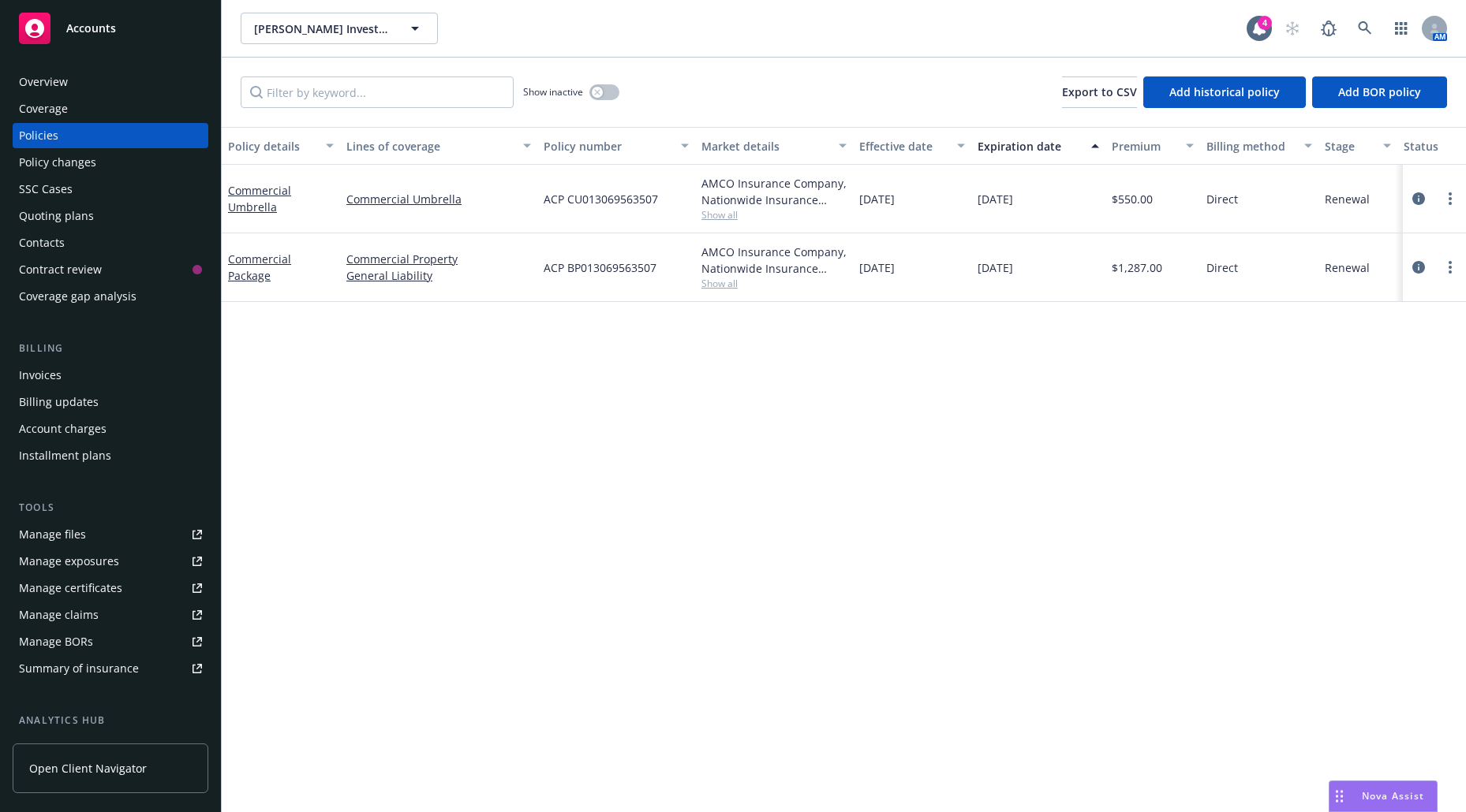
click at [719, 215] on span "Show all" at bounding box center [774, 215] width 145 height 14
click at [592, 513] on div "Policy details Lines of coverage Policy number Market details Effective date Ex…" at bounding box center [844, 469] width 1245 height 685
click at [710, 276] on div "AMCO Insurance Company, Nationwide Insurance Company" at bounding box center [774, 260] width 145 height 33
click at [714, 282] on span "Show all" at bounding box center [774, 283] width 145 height 14
click at [921, 423] on div "Policy details Lines of coverage Policy number Market details Effective date Ex…" at bounding box center [844, 469] width 1245 height 685
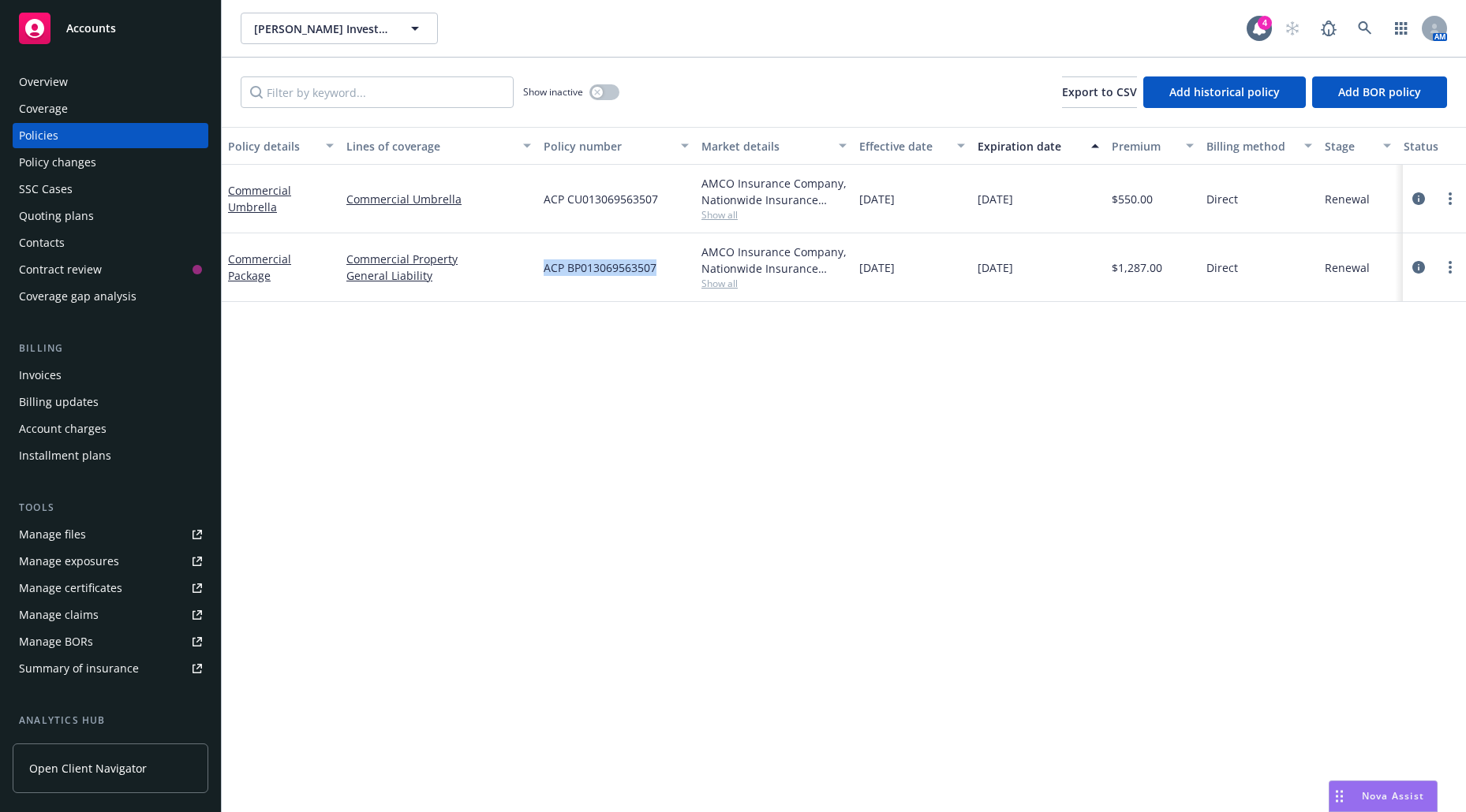
drag, startPoint x: 682, startPoint y: 277, endPoint x: 543, endPoint y: 264, distance: 139.6
click at [543, 264] on div "ACP BP013069563507" at bounding box center [616, 268] width 158 height 69
copy span "ACP BP013069563507"
drag, startPoint x: 642, startPoint y: 207, endPoint x: 549, endPoint y: 211, distance: 93.1
click at [549, 211] on div "ACP CU013069563507" at bounding box center [616, 200] width 158 height 69
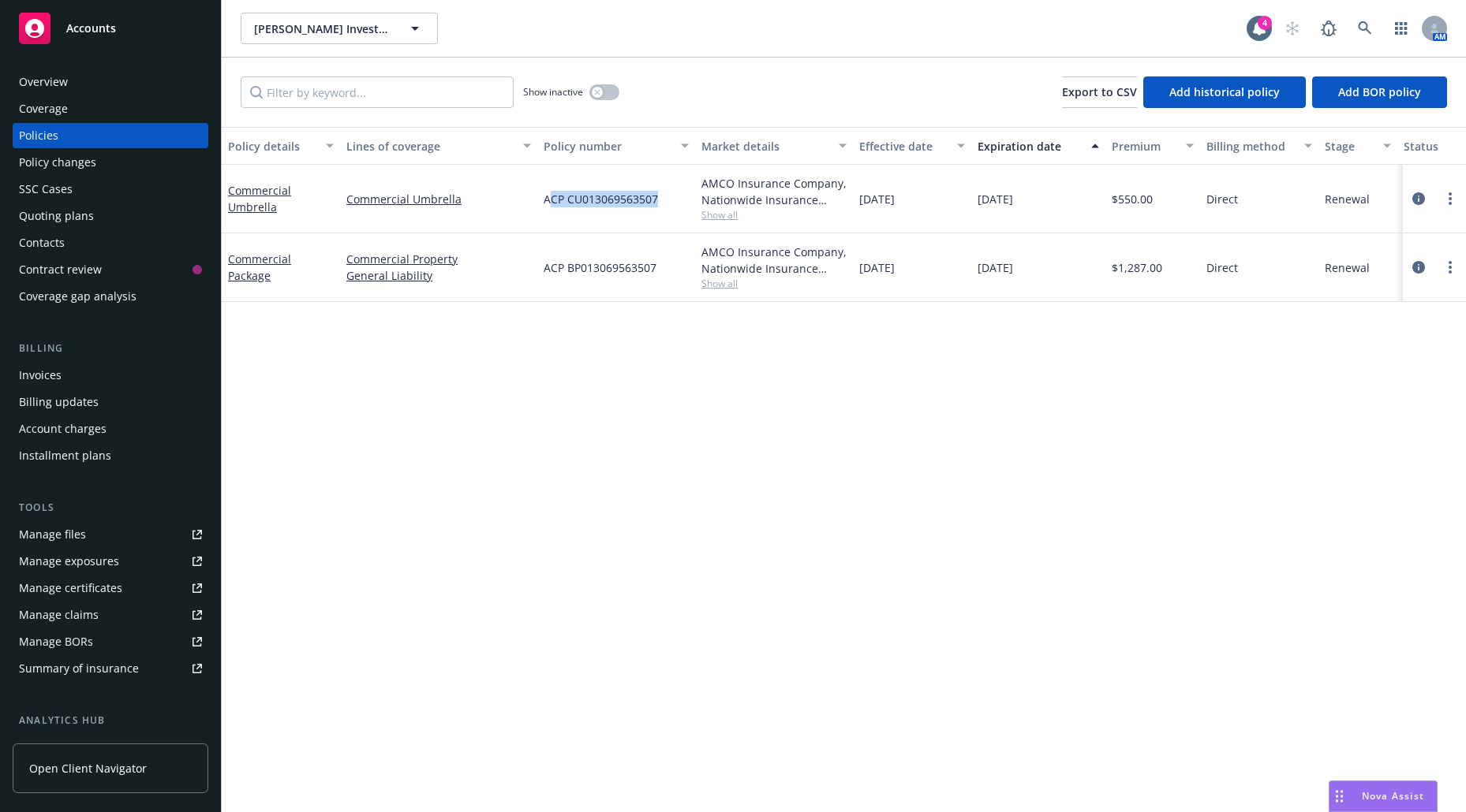
click at [549, 211] on div "ACP CU013069563507" at bounding box center [616, 200] width 158 height 69
drag, startPoint x: 542, startPoint y: 197, endPoint x: 670, endPoint y: 203, distance: 128.1
click at [670, 203] on div "ACP CU013069563507" at bounding box center [616, 200] width 158 height 69
copy span "ACP CU013069563507"
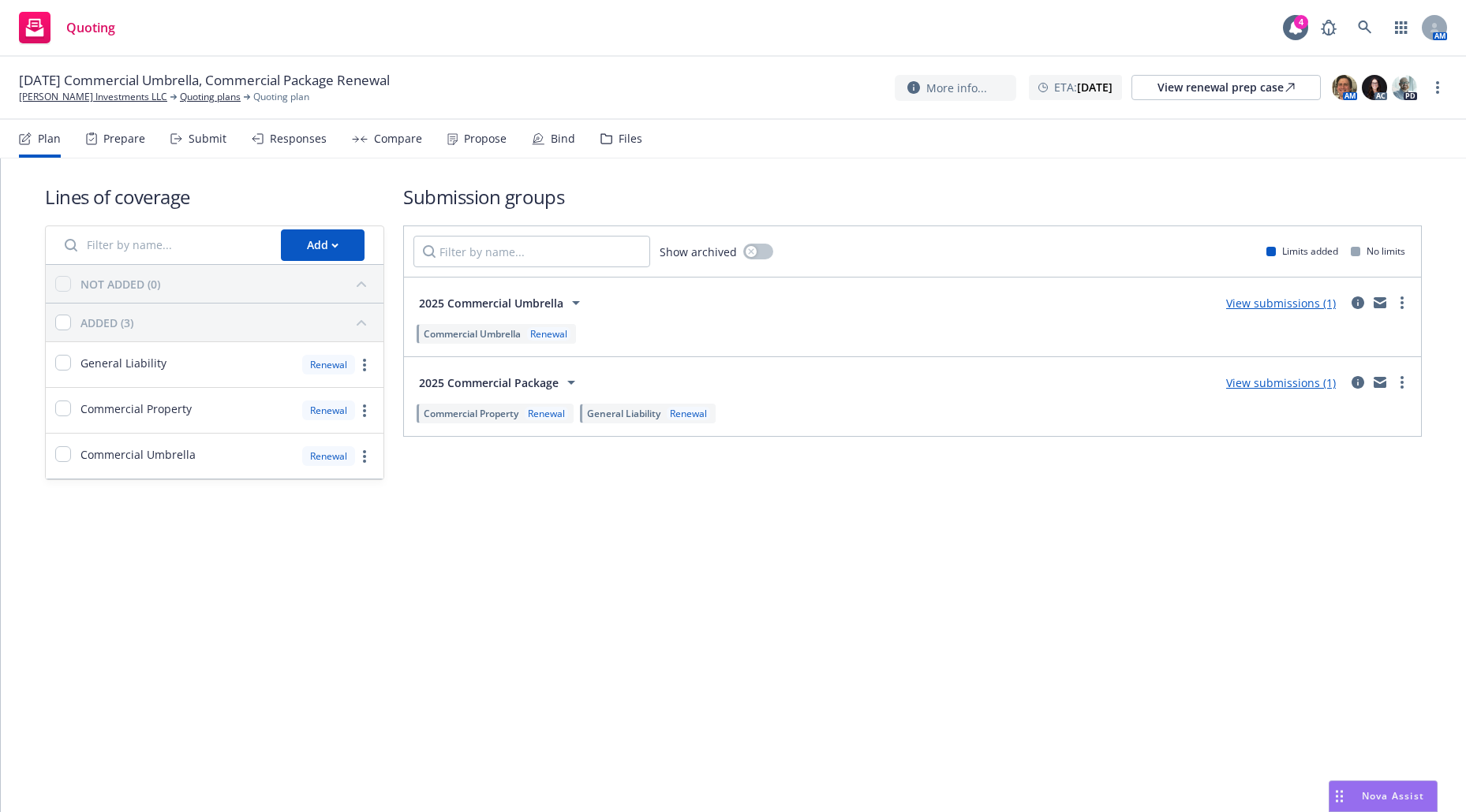
click at [195, 139] on div "Submit" at bounding box center [207, 139] width 38 height 13
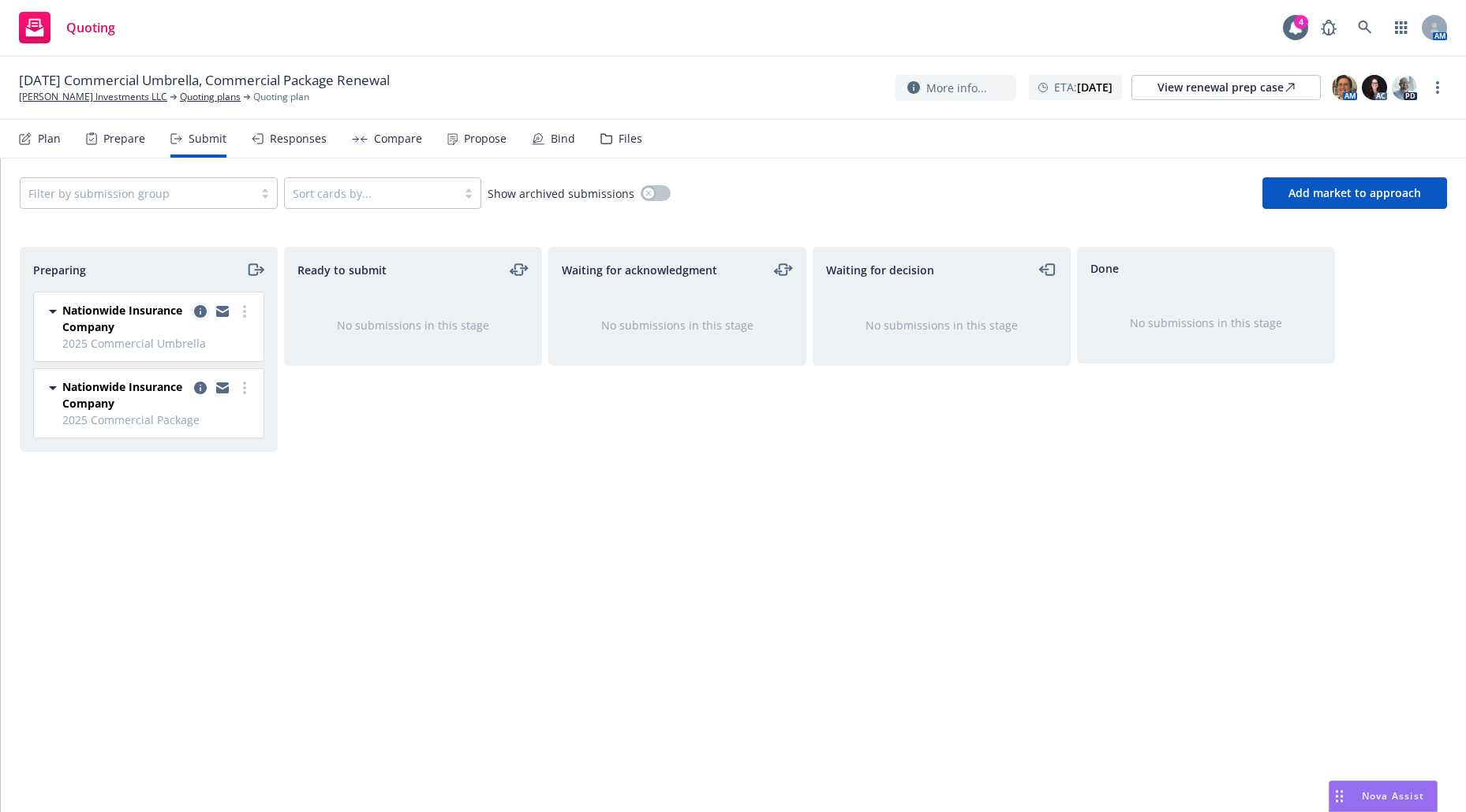
click at [197, 313] on icon "copy logging email" at bounding box center [200, 312] width 13 height 13
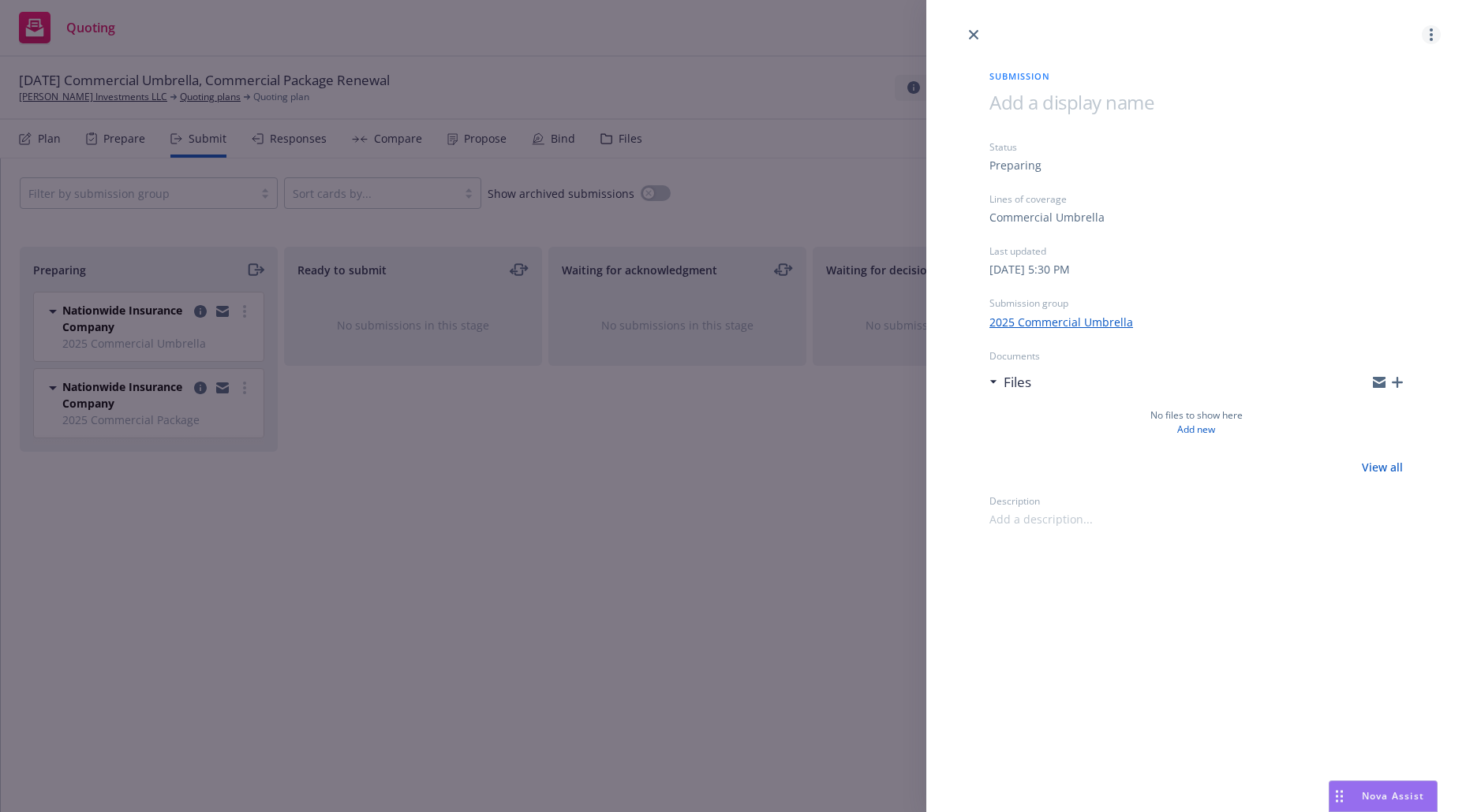
click at [1429, 33] on link "more" at bounding box center [1432, 34] width 19 height 19
click at [1384, 95] on link "Archive submission" at bounding box center [1369, 104] width 141 height 31
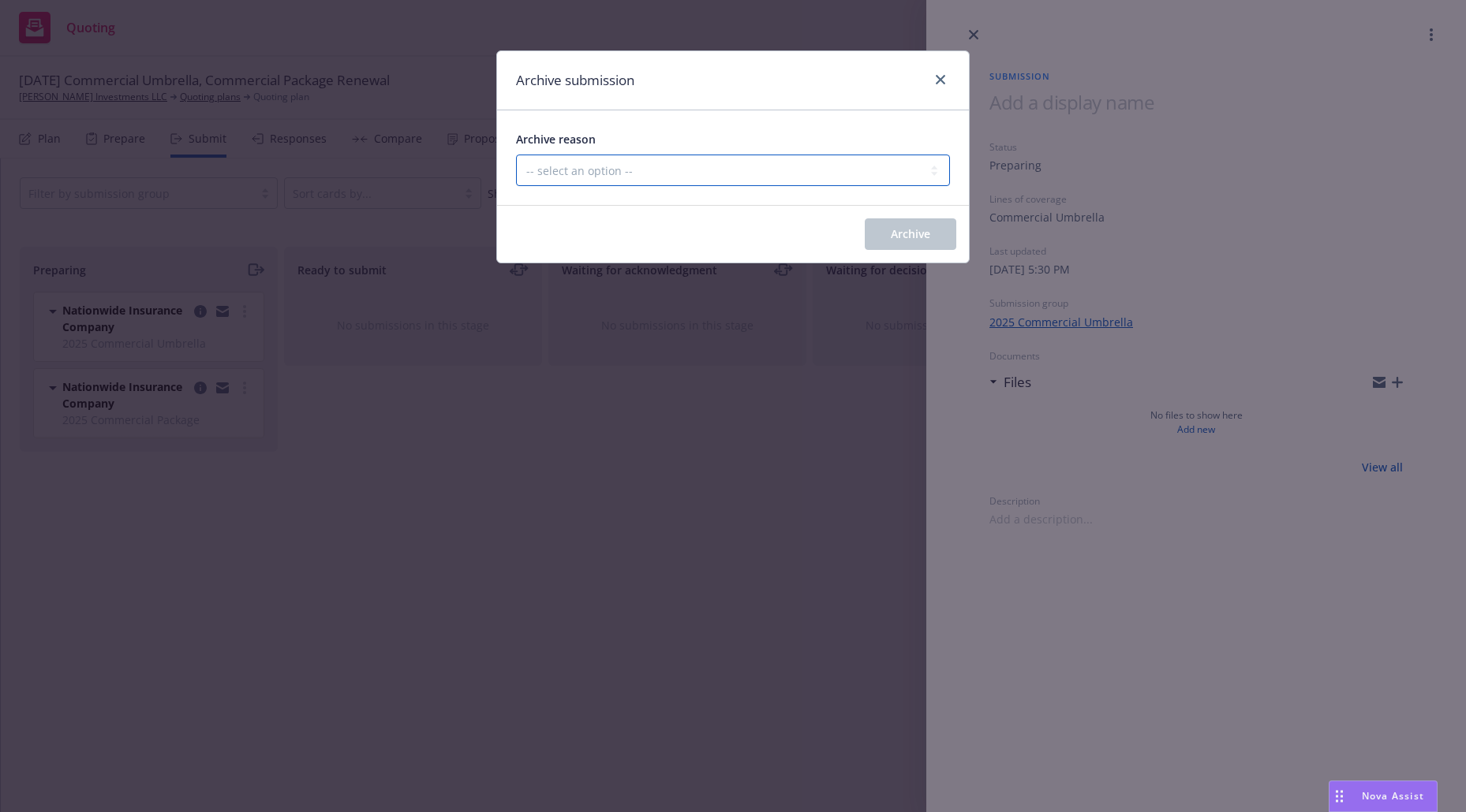
click at [846, 168] on select "-- select an option -- Carrier unresponsive Client decided not to proceed with …" at bounding box center [732, 170] width 434 height 31
select select "OTHER"
click at [516, 155] on select "-- select an option -- Carrier unresponsive Client decided not to proceed with …" at bounding box center [732, 170] width 434 height 31
click at [911, 236] on span "Archive" at bounding box center [910, 233] width 39 height 15
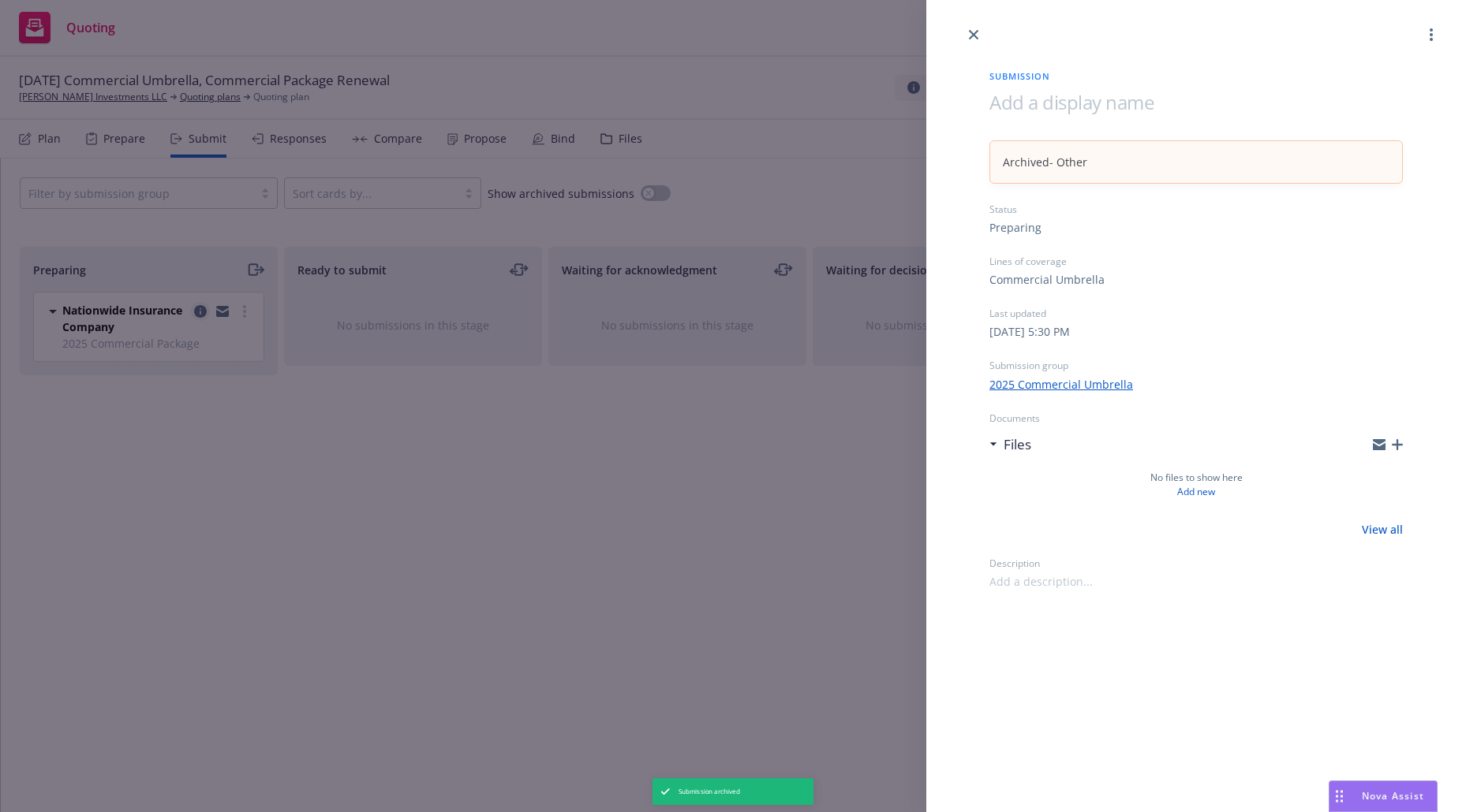
click at [199, 316] on div "Submission Archived - Other Status Preparing Lines of coverage Commercial Umbre…" at bounding box center [733, 406] width 1466 height 812
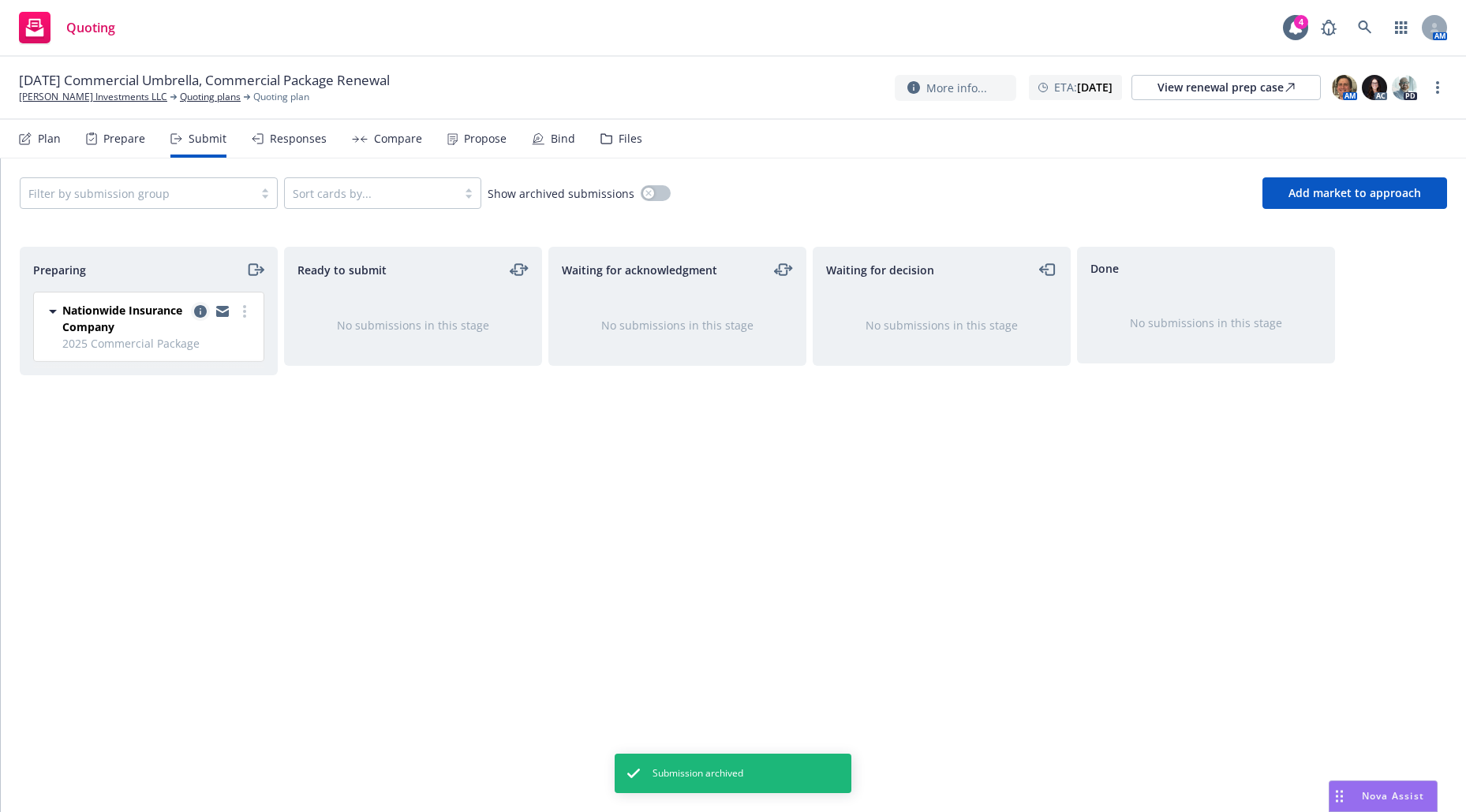
click at [200, 311] on icon "copy logging email" at bounding box center [200, 312] width 13 height 13
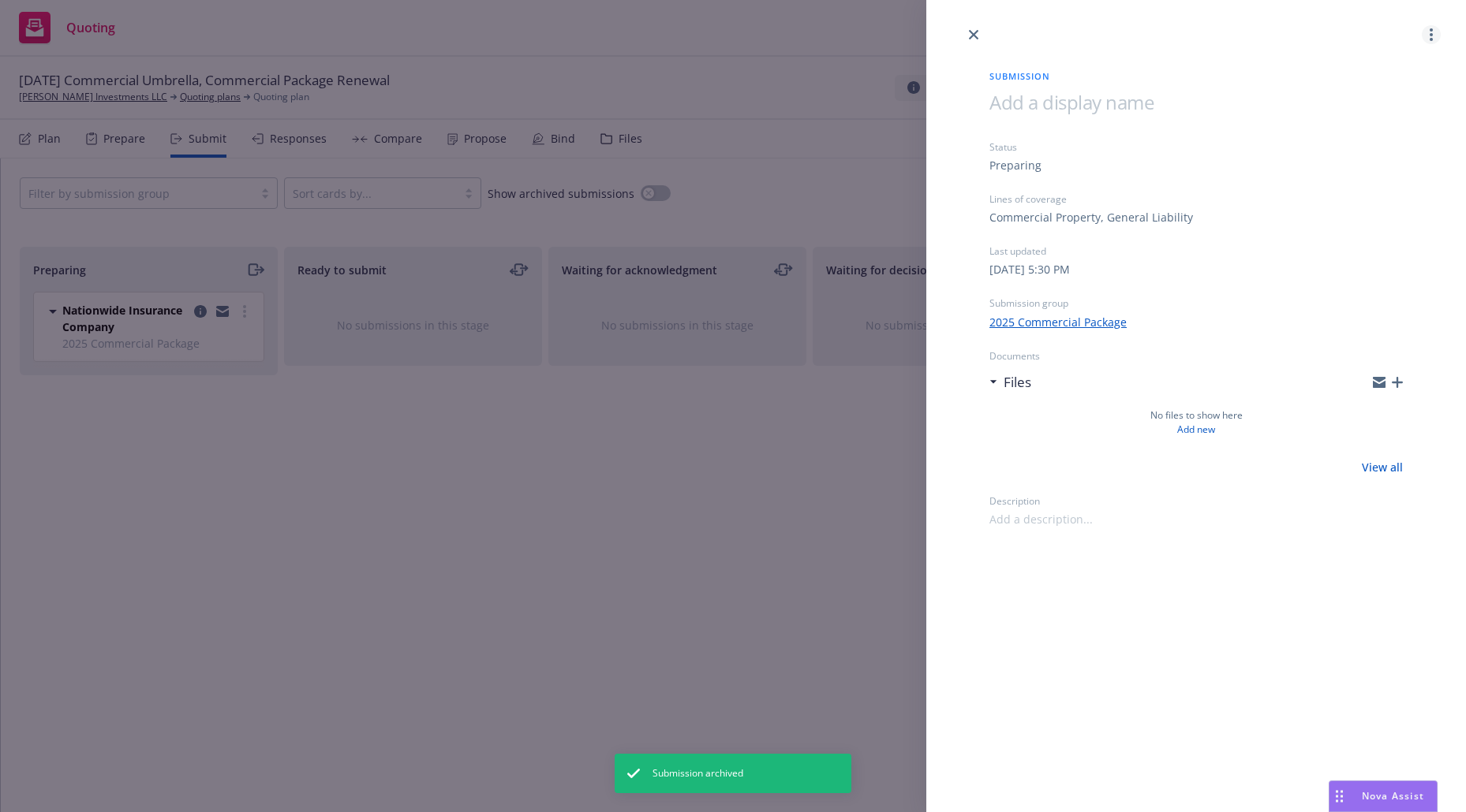
click at [1428, 32] on link "more" at bounding box center [1432, 34] width 19 height 19
click at [1370, 112] on link "Archive submission" at bounding box center [1369, 104] width 141 height 31
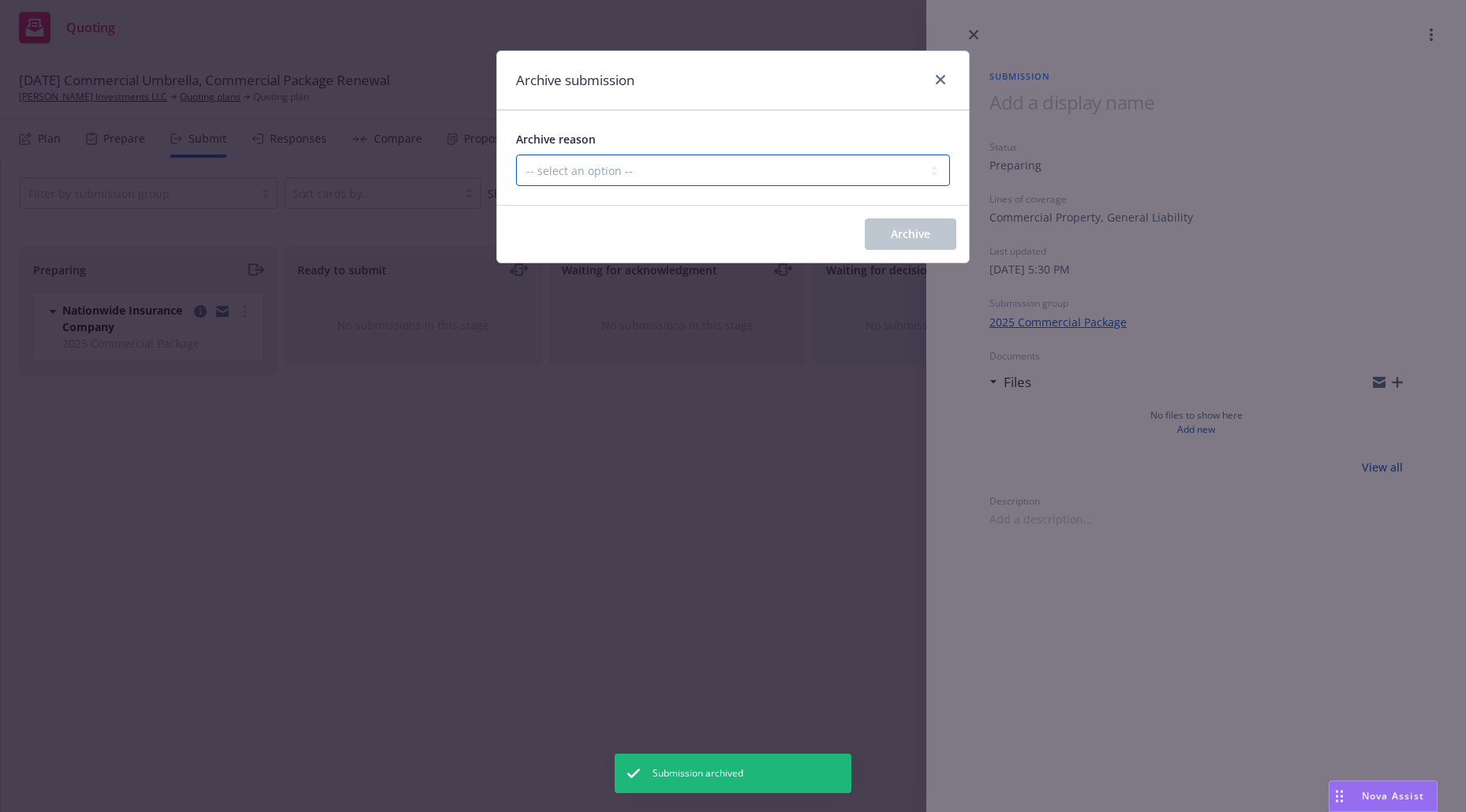
click at [868, 171] on select "-- select an option -- Carrier unresponsive Client decided not to proceed with …" at bounding box center [732, 170] width 434 height 31
select select "OTHER"
click at [516, 155] on select "-- select an option -- Carrier unresponsive Client decided not to proceed with …" at bounding box center [732, 170] width 434 height 31
click at [922, 232] on span "Archive" at bounding box center [910, 233] width 39 height 15
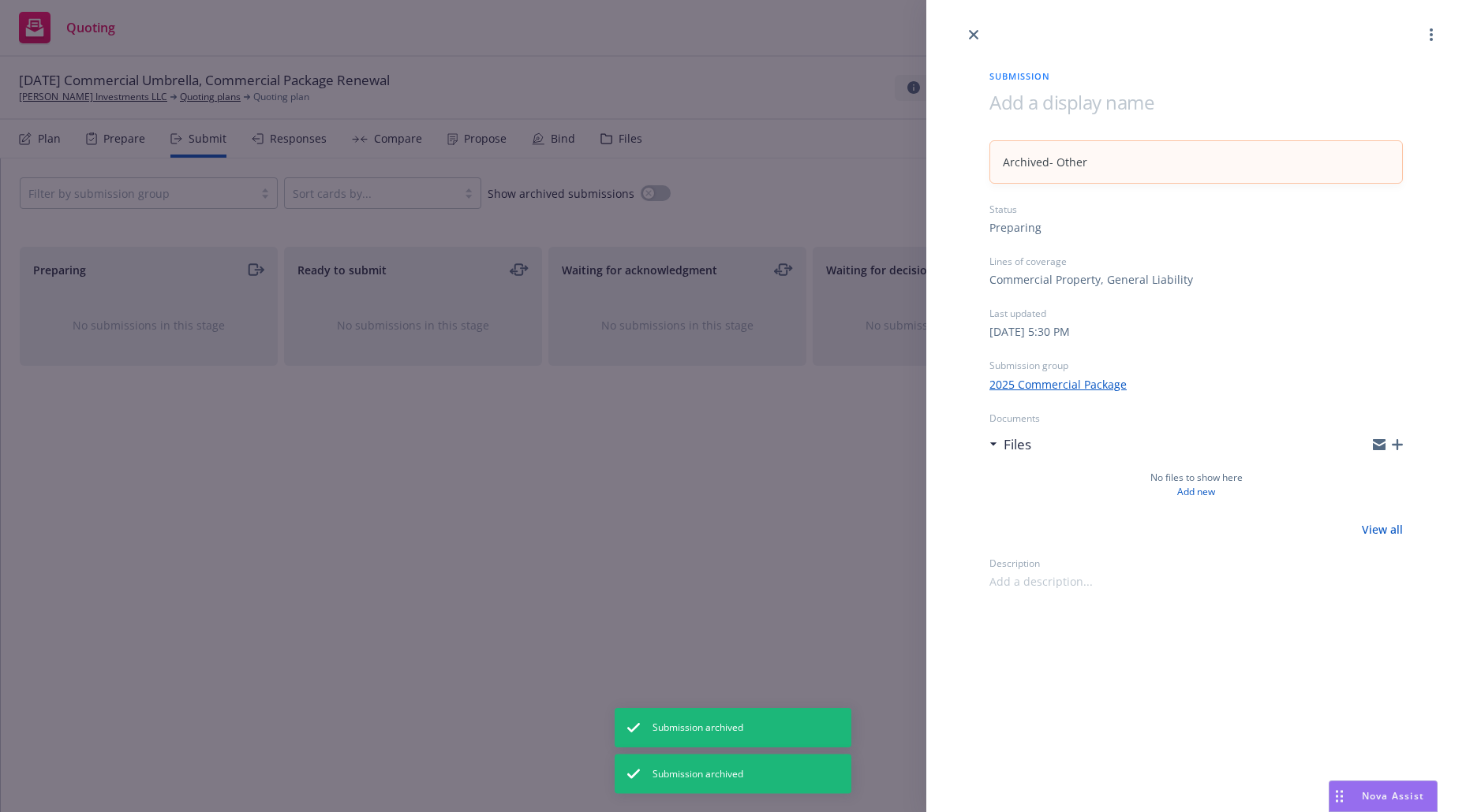
click at [604, 444] on div "Submission Archived - Other Status Preparing Lines of coverage Commercial Prope…" at bounding box center [733, 406] width 1466 height 812
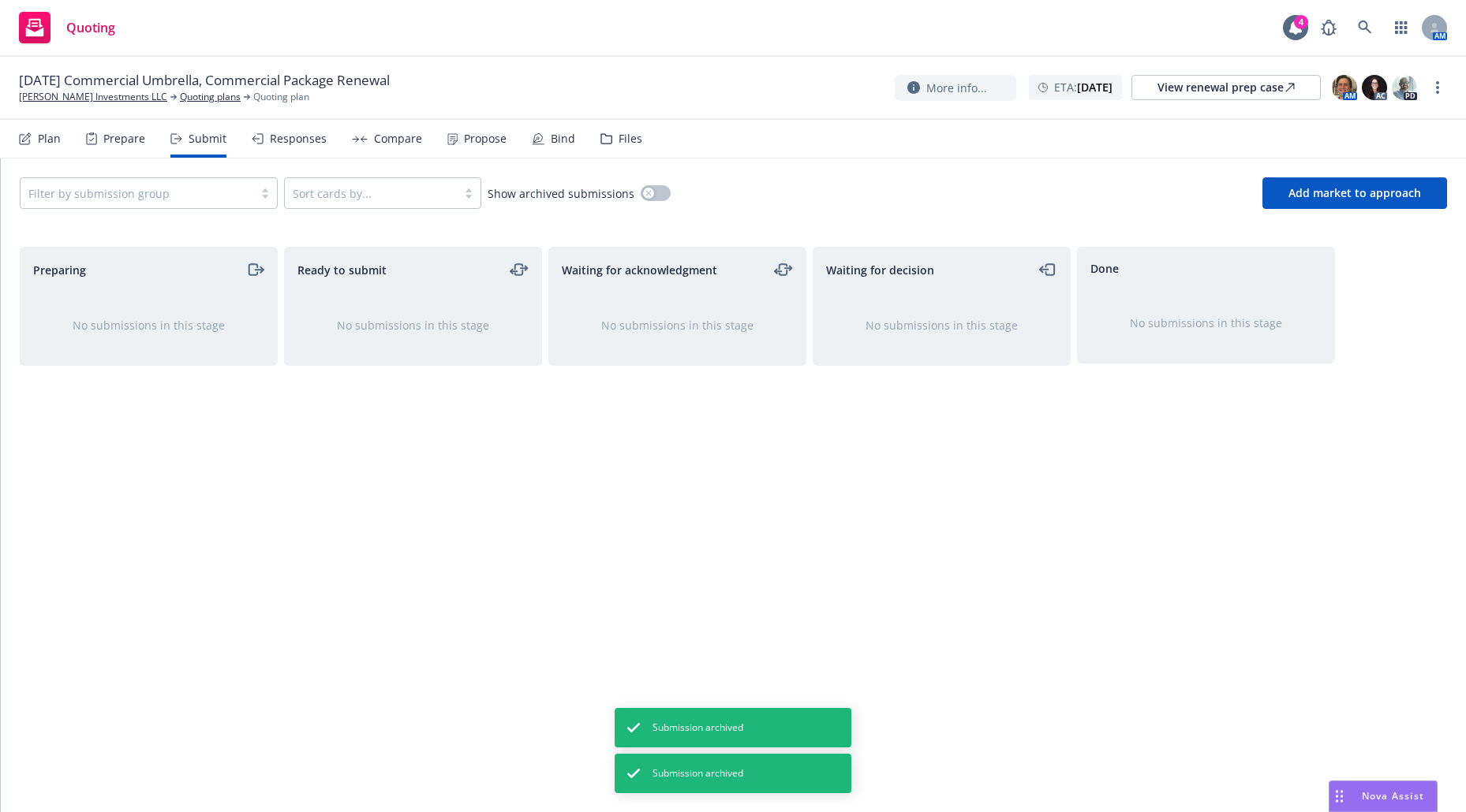
click at [44, 139] on div "Plan" at bounding box center [49, 139] width 23 height 13
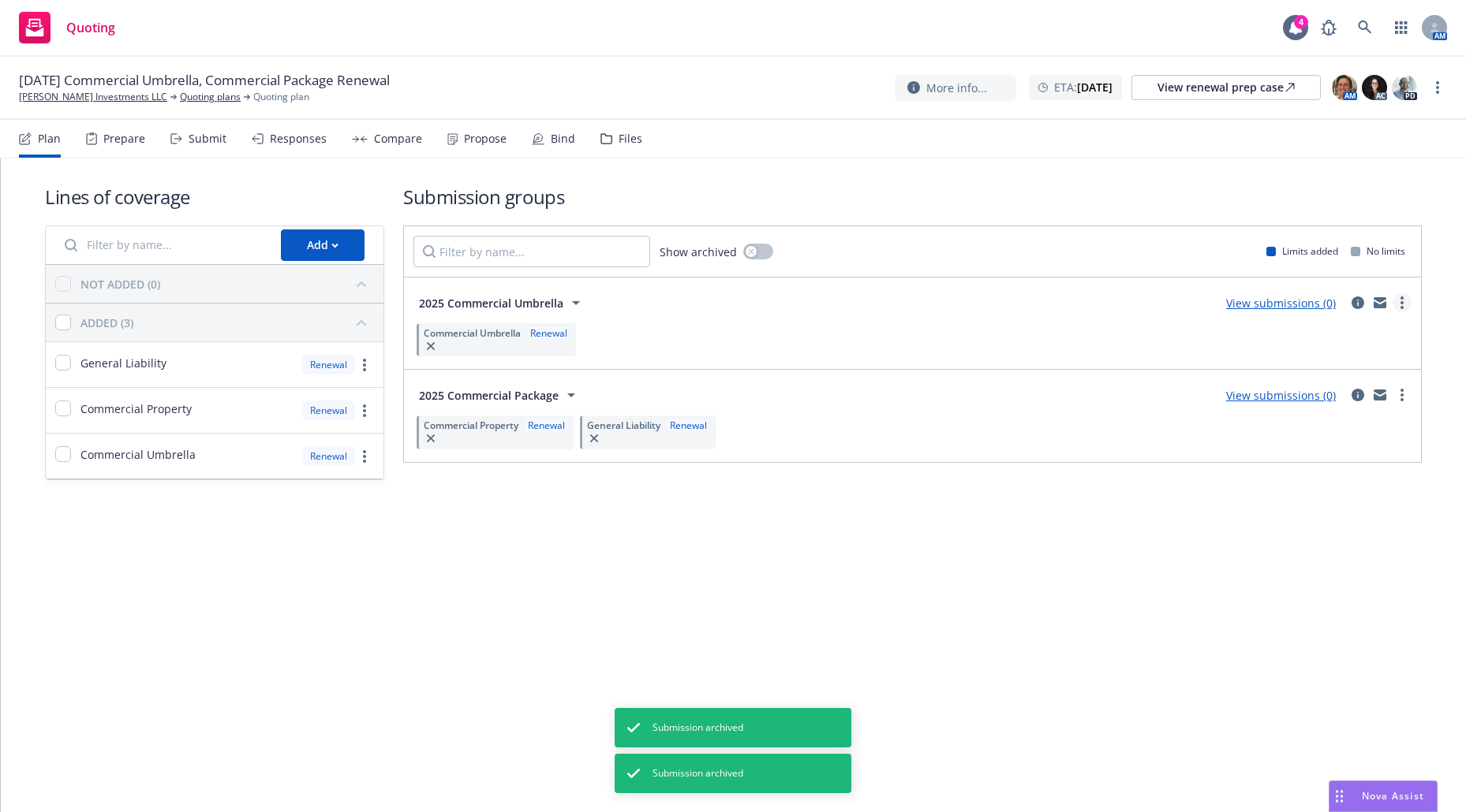
click at [1409, 298] on link "more" at bounding box center [1402, 303] width 19 height 19
click at [1317, 463] on span "Archive" at bounding box center [1283, 467] width 77 height 15
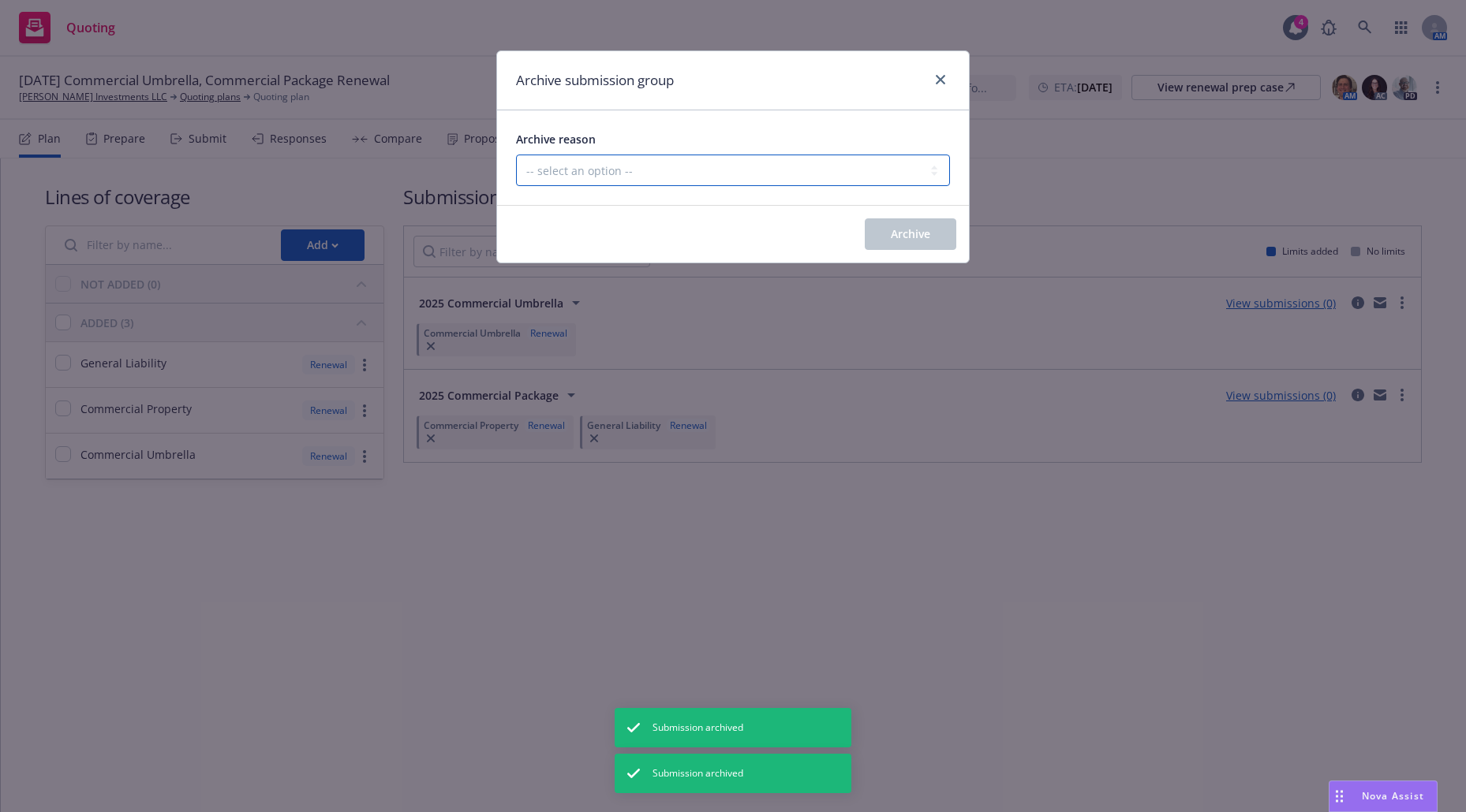
click at [860, 160] on select "-- select an option -- Customer no longer needs this coverage Duplicate Histori…" at bounding box center [732, 170] width 434 height 31
select select "POLICY_WILL_BE_AUTO_RENEWED"
click at [516, 155] on select "-- select an option -- Customer no longer needs this coverage Duplicate Histori…" at bounding box center [732, 170] width 434 height 31
click at [897, 239] on span "Archive" at bounding box center [910, 233] width 39 height 15
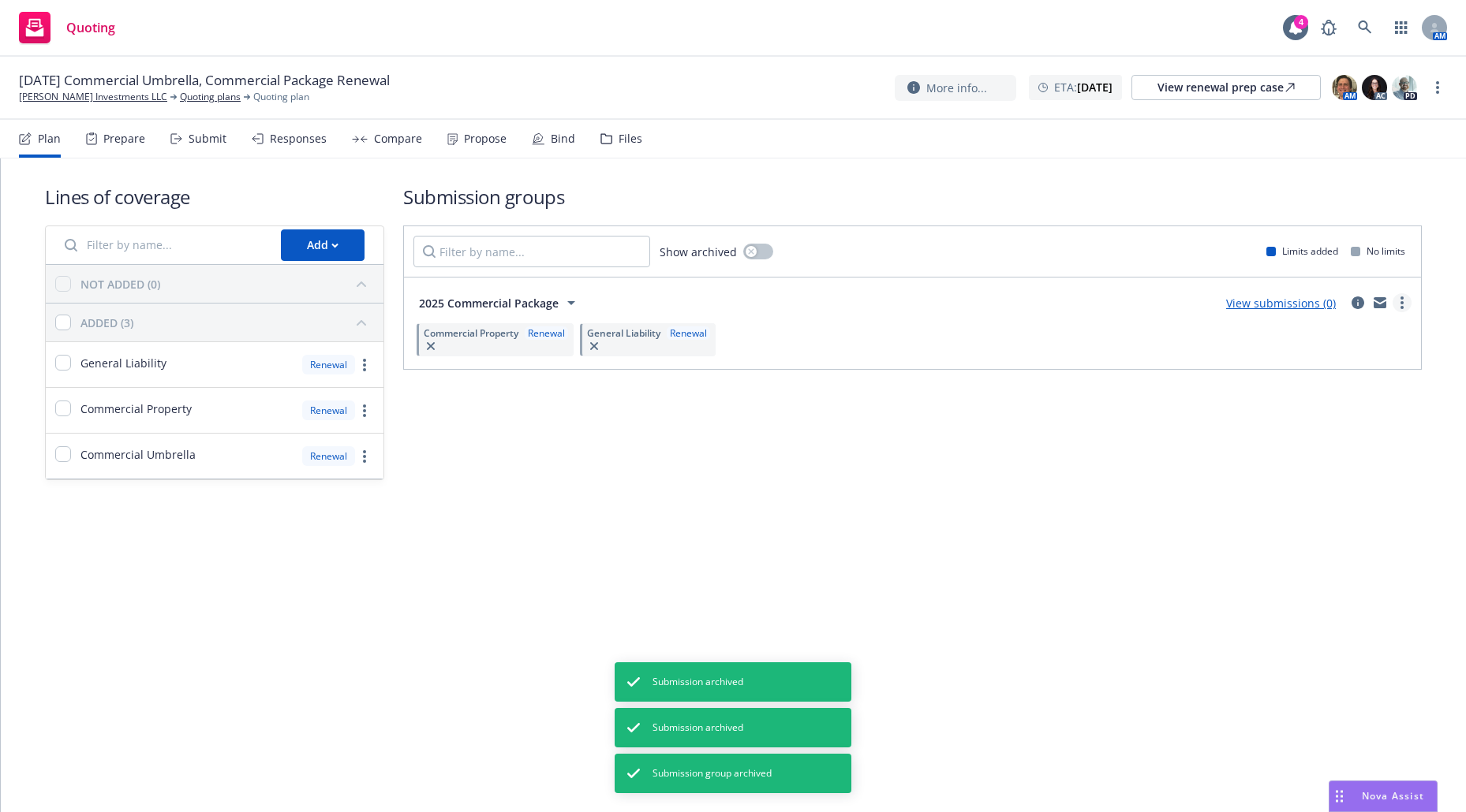
click at [1405, 295] on link "more" at bounding box center [1402, 303] width 19 height 19
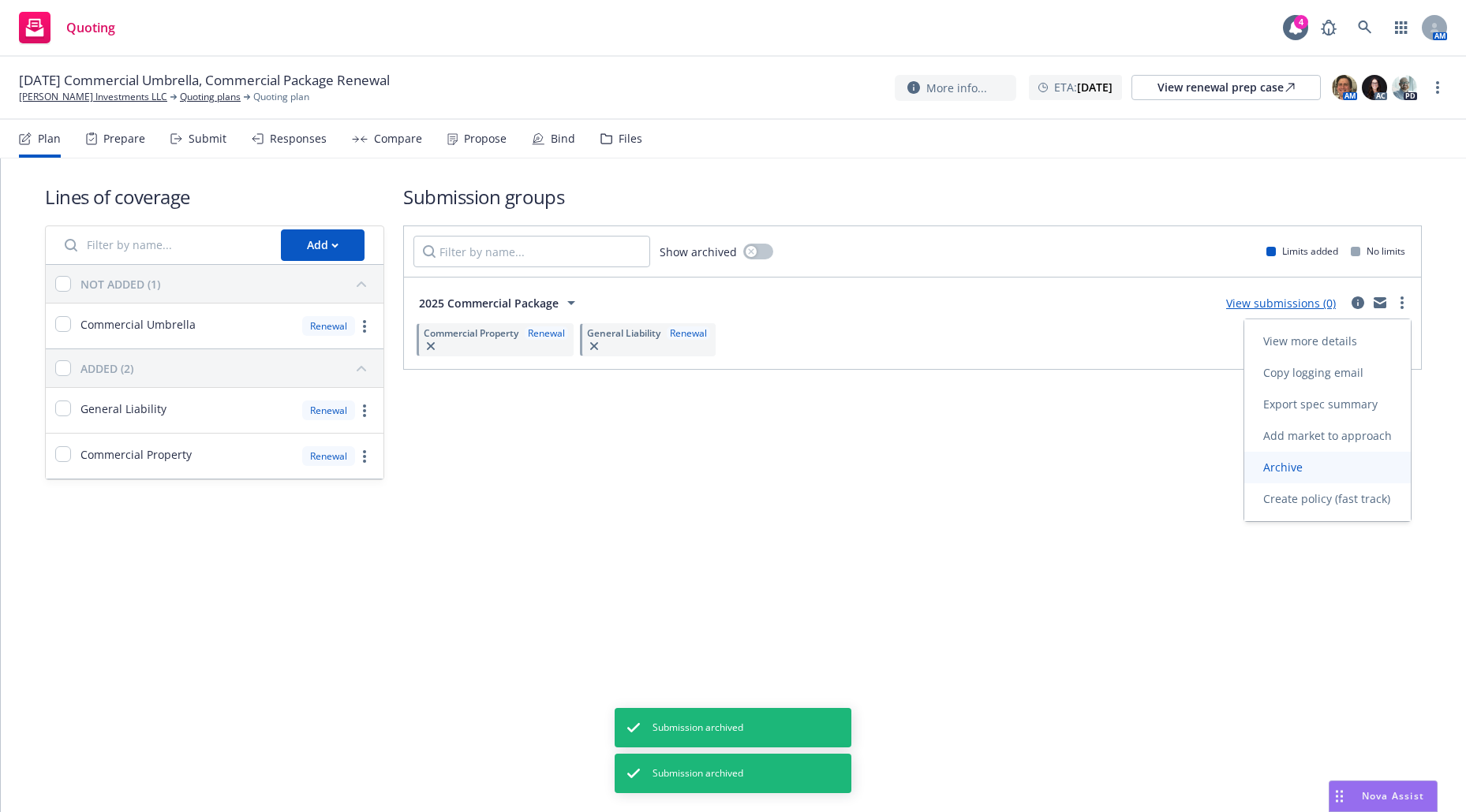
click at [1333, 459] on link "Archive" at bounding box center [1328, 467] width 167 height 31
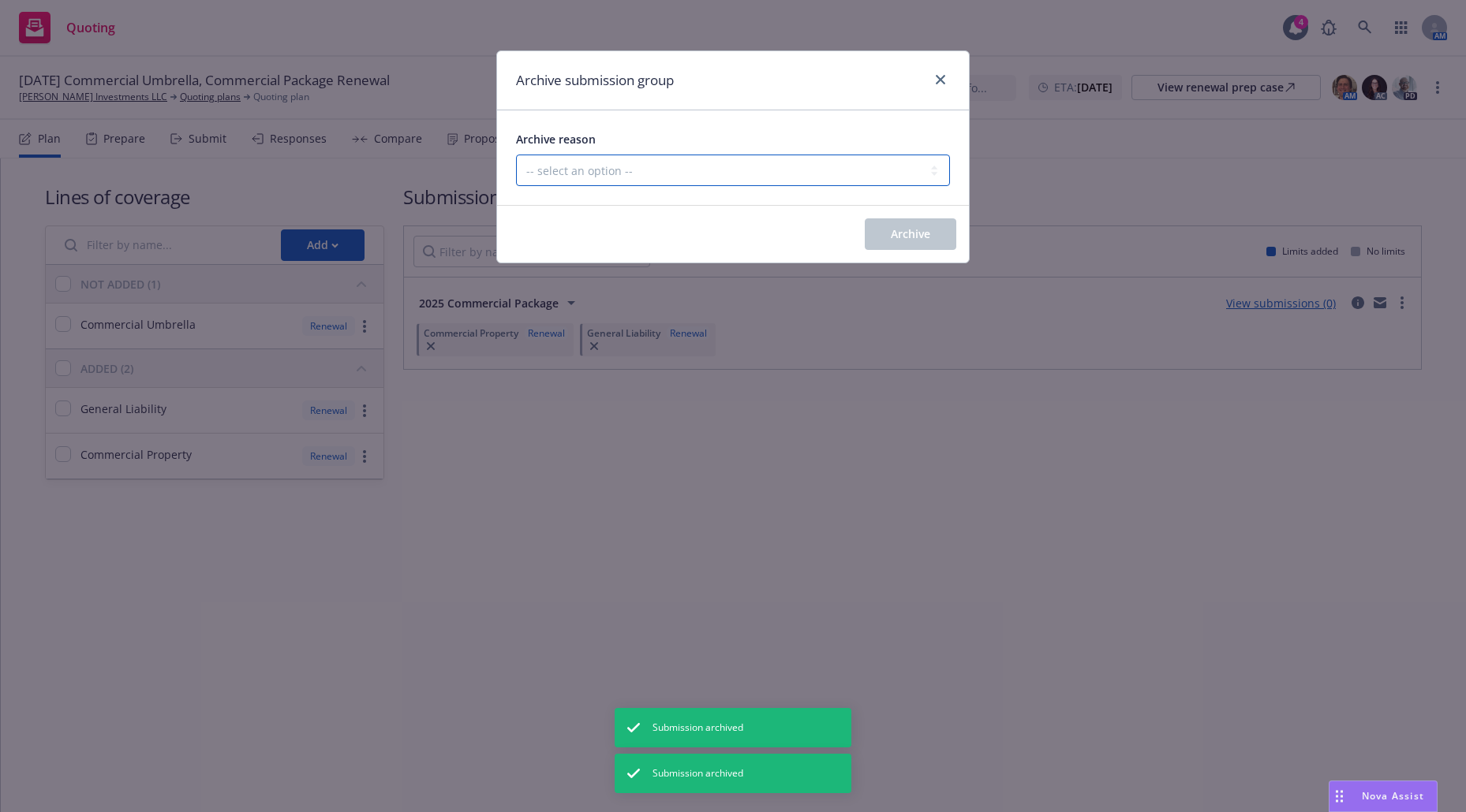
click at [878, 174] on select "-- select an option -- Customer no longer needs this coverage Duplicate Histori…" at bounding box center [732, 170] width 434 height 31
select select "POLICY_WILL_BE_AUTO_RENEWED"
click at [516, 155] on select "-- select an option -- Customer no longer needs this coverage Duplicate Histori…" at bounding box center [732, 170] width 434 height 31
click at [891, 238] on span "Archive" at bounding box center [910, 233] width 39 height 15
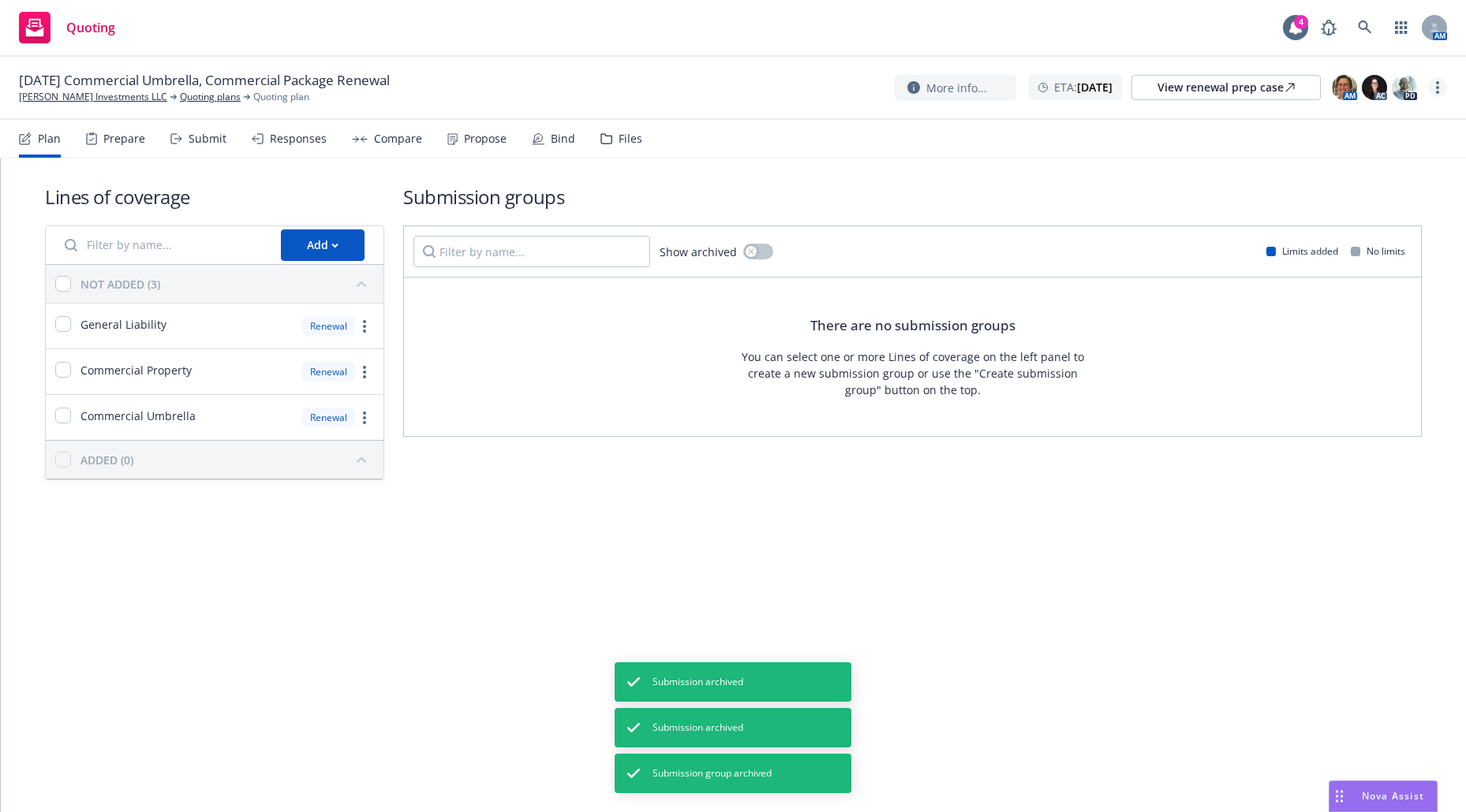
click at [1437, 86] on icon "more" at bounding box center [1438, 87] width 3 height 13
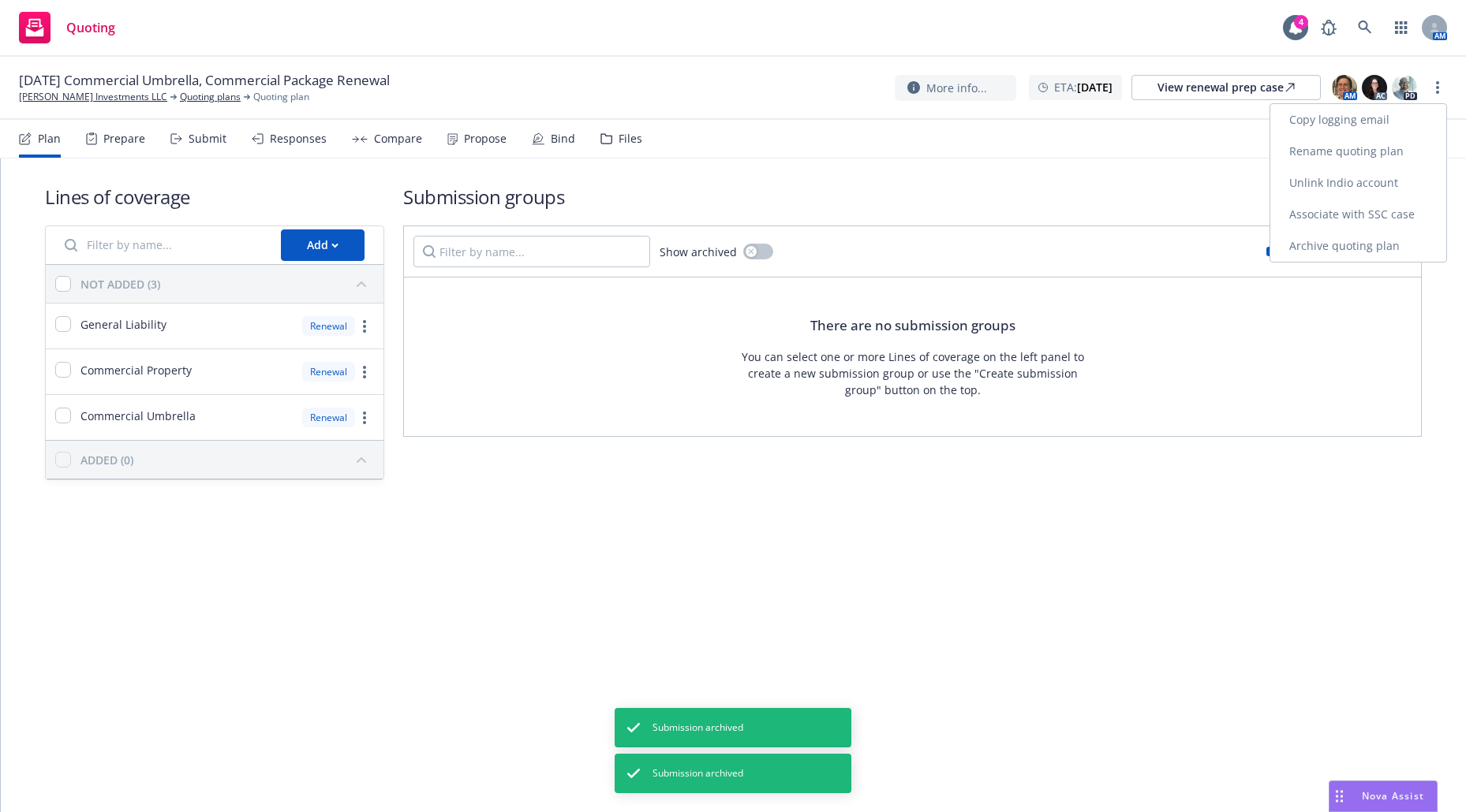
click at [1349, 241] on link "Archive quoting plan" at bounding box center [1358, 245] width 176 height 31
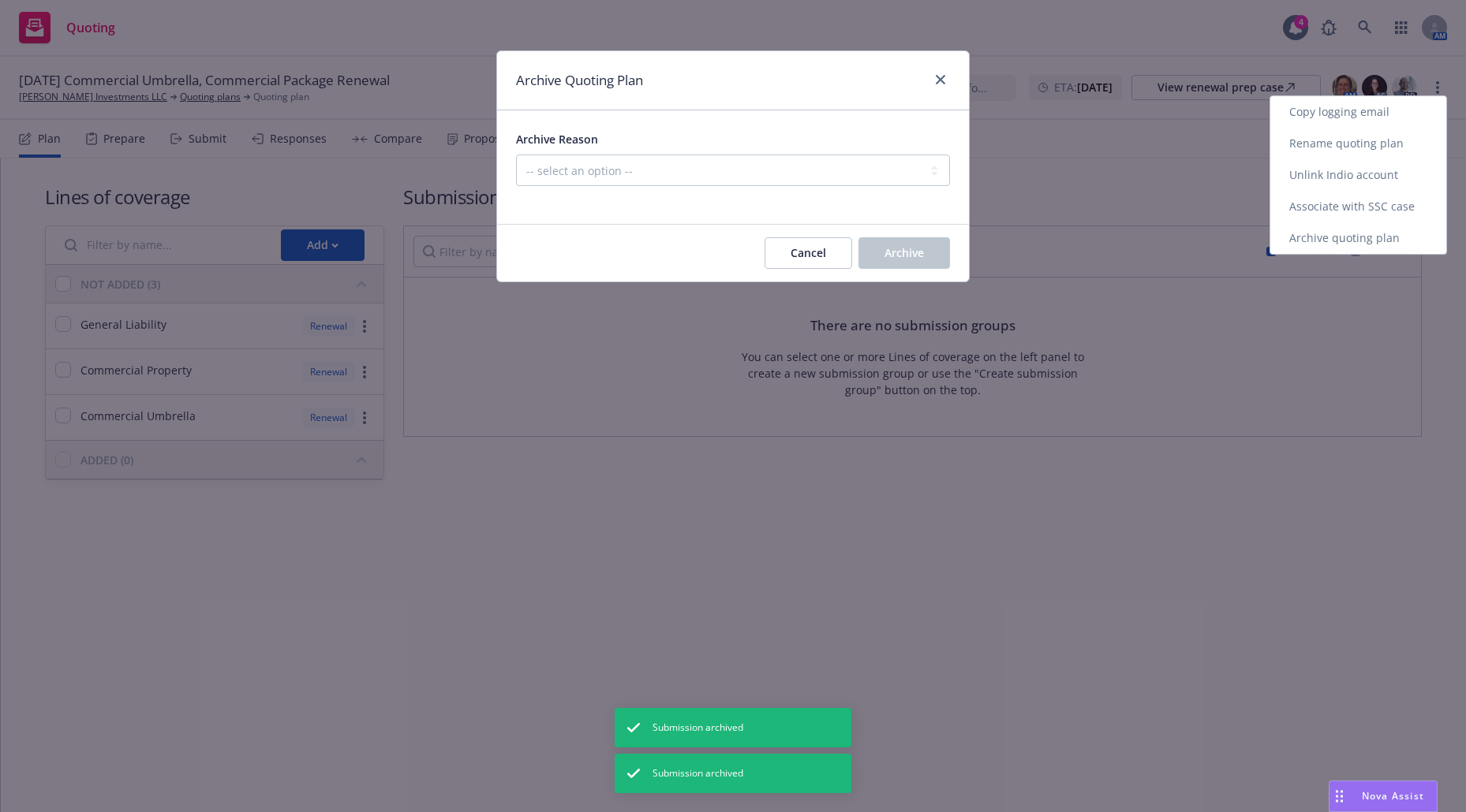
drag, startPoint x: 897, startPoint y: 149, endPoint x: 891, endPoint y: 161, distance: 13.4
click at [894, 153] on div "Archive Reason -- select an option -- All policies in this renewal plan are aut…" at bounding box center [732, 157] width 434 height 57
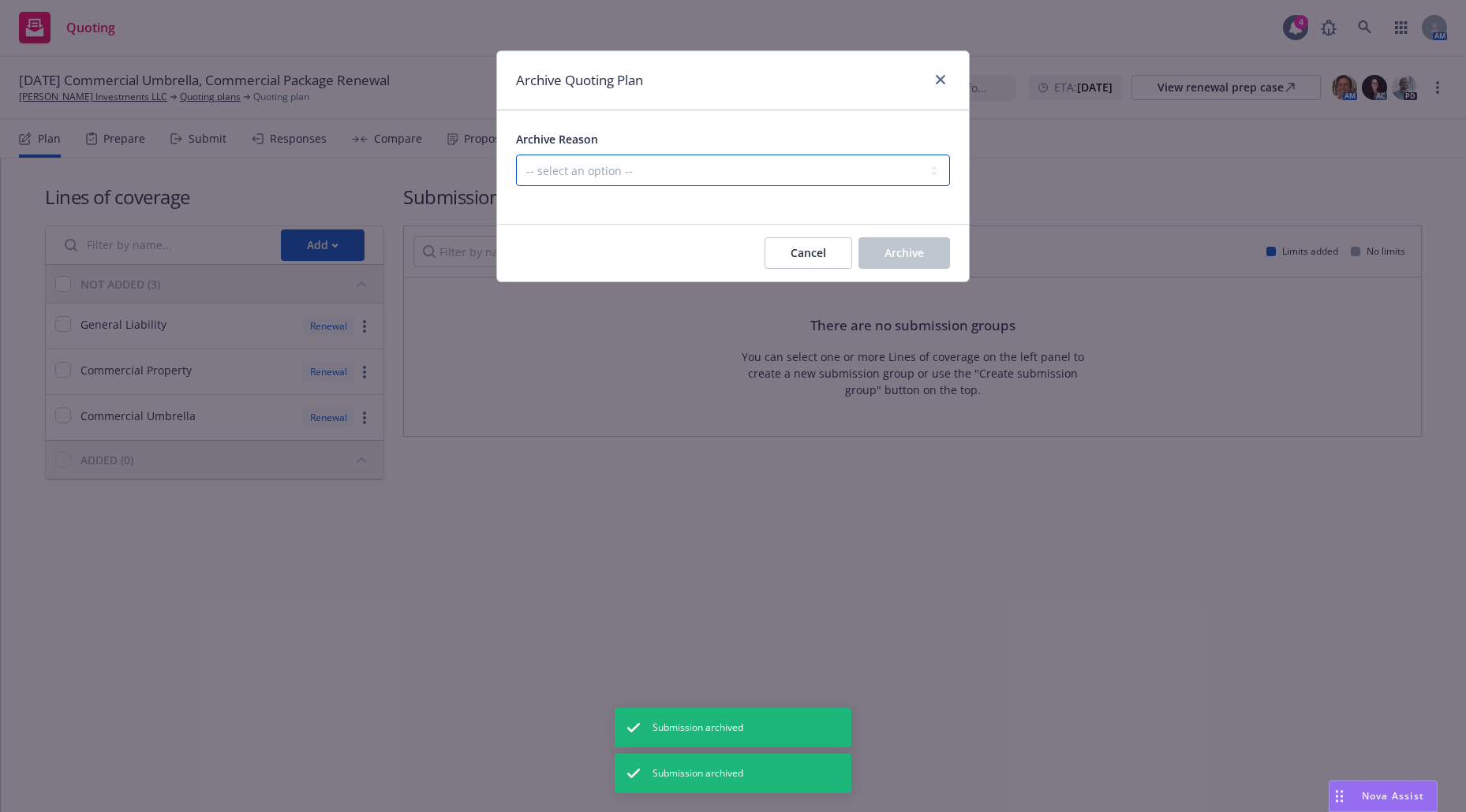
drag, startPoint x: 891, startPoint y: 161, endPoint x: 881, endPoint y: 184, distance: 25.1
click at [891, 162] on select "-- select an option -- All policies in this renewal plan are auto-renewed Creat…" at bounding box center [732, 170] width 434 height 31
select select "ARCHIVED_RENEWAL_POLICY_AUTO_RENEWED"
click at [516, 155] on select "-- select an option -- All policies in this renewal plan are auto-renewed Creat…" at bounding box center [732, 170] width 434 height 31
click at [863, 243] on button "Archive" at bounding box center [904, 252] width 91 height 31
